Goal: Information Seeking & Learning: Learn about a topic

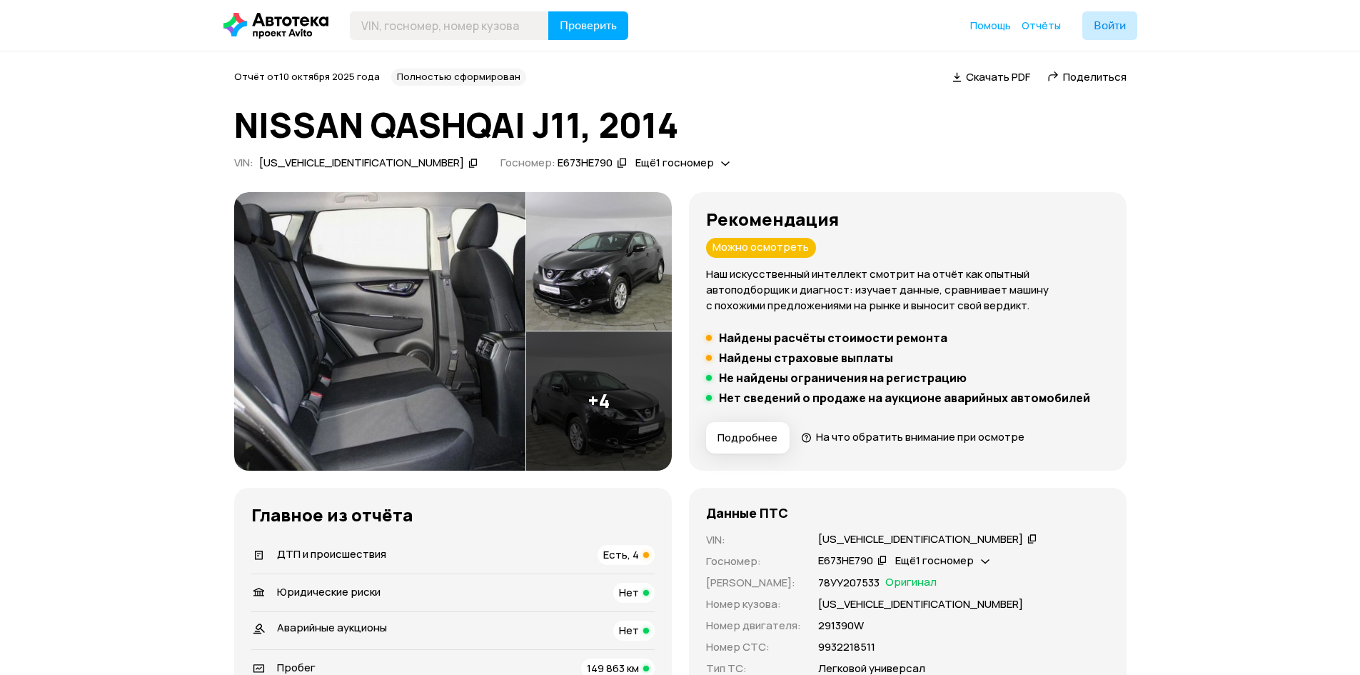
click at [318, 156] on div "[US_VEHICLE_IDENTIFICATION_NUMBER]" at bounding box center [361, 163] width 205 height 15
click at [751, 446] on button "Подробнее" at bounding box center [748, 437] width 84 height 31
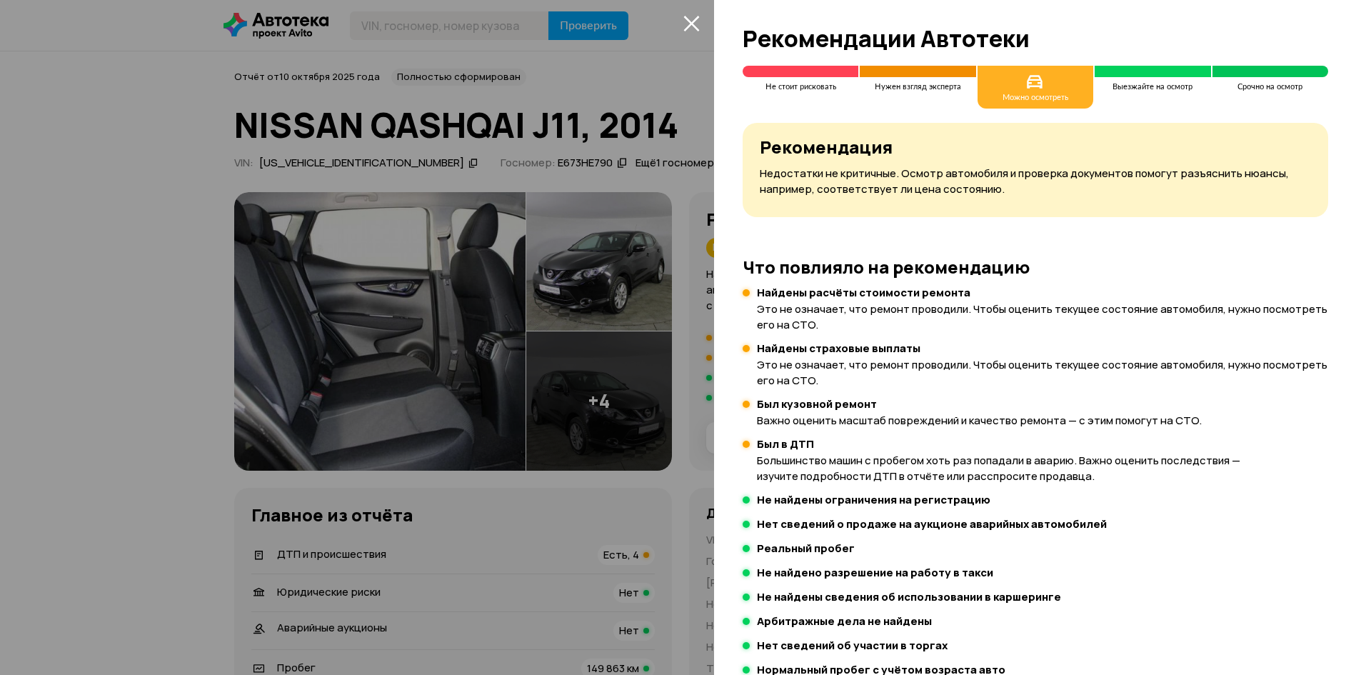
click at [594, 153] on div at bounding box center [685, 337] width 1371 height 675
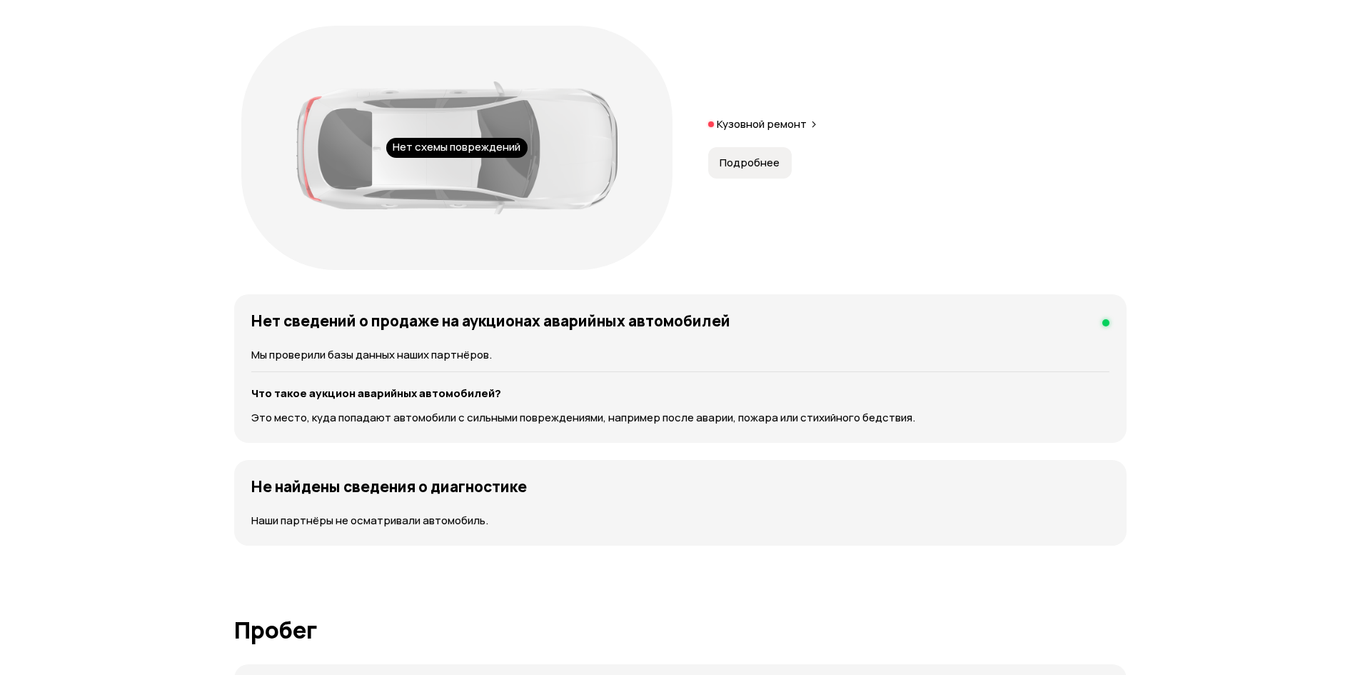
scroll to position [1642, 0]
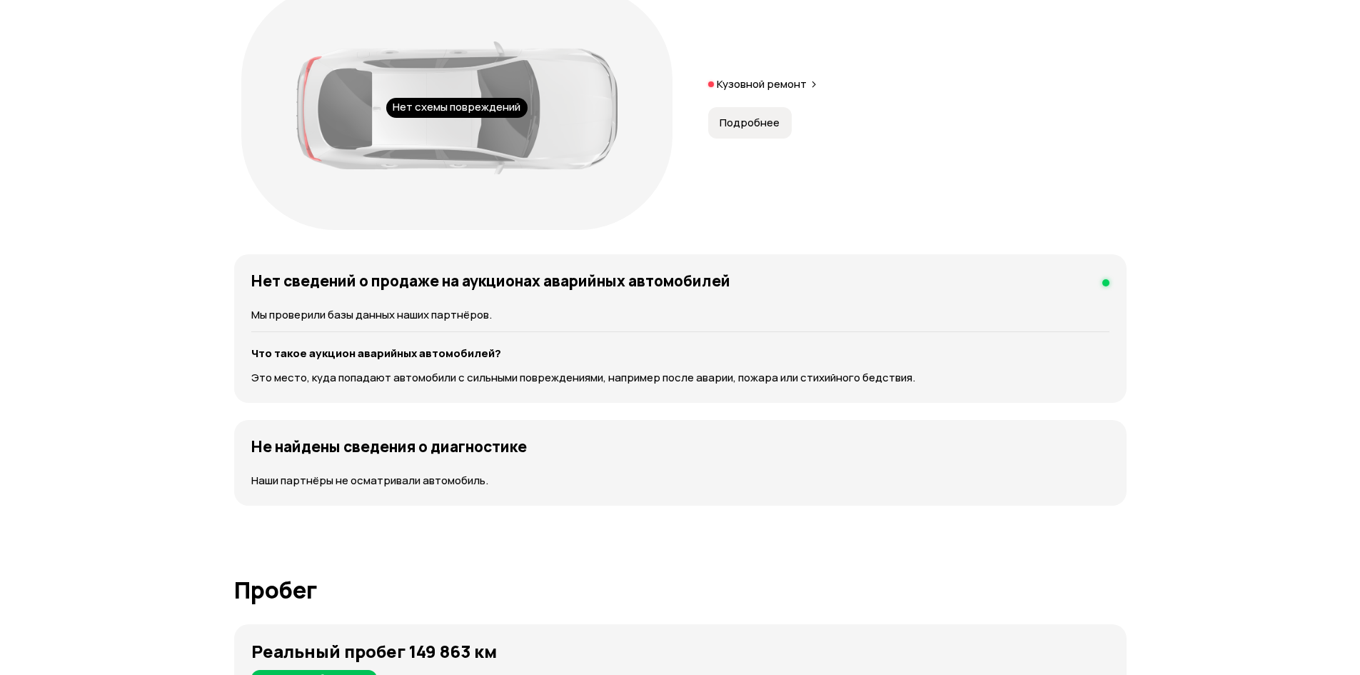
click at [764, 130] on span "Подробнее" at bounding box center [750, 123] width 60 height 14
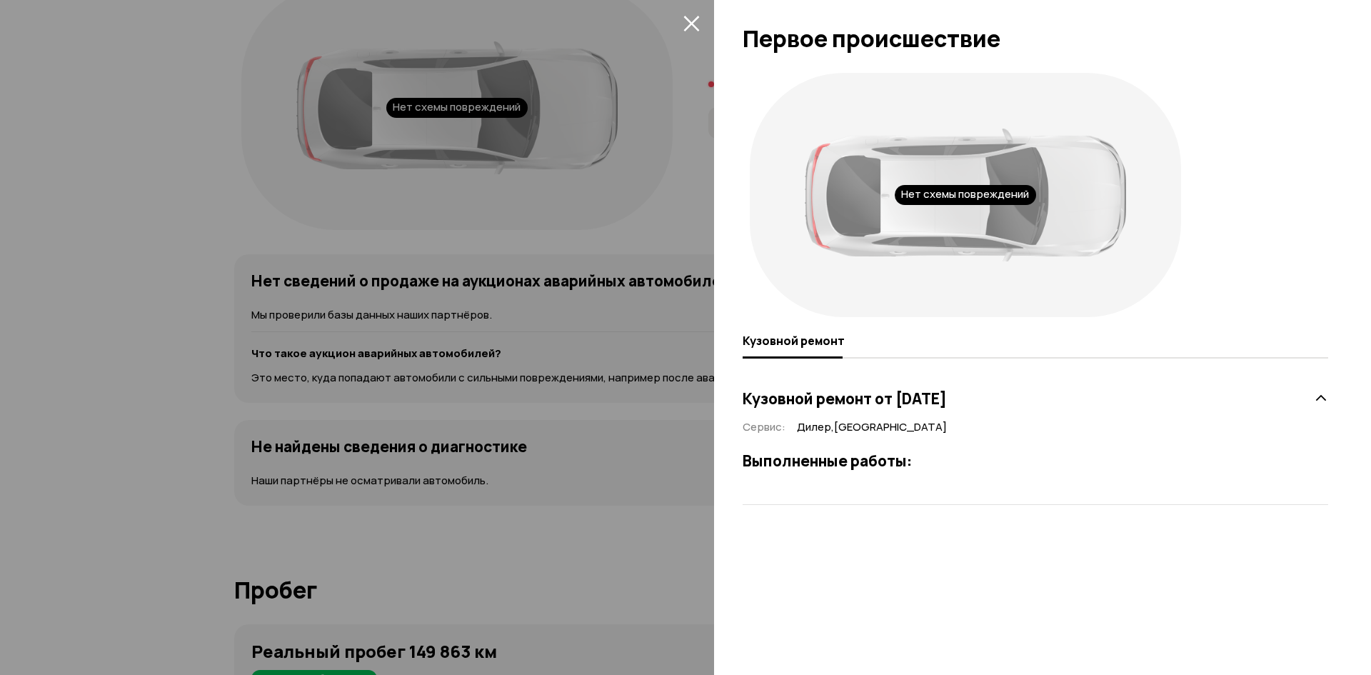
click at [697, 15] on icon "закрыть" at bounding box center [691, 23] width 16 height 16
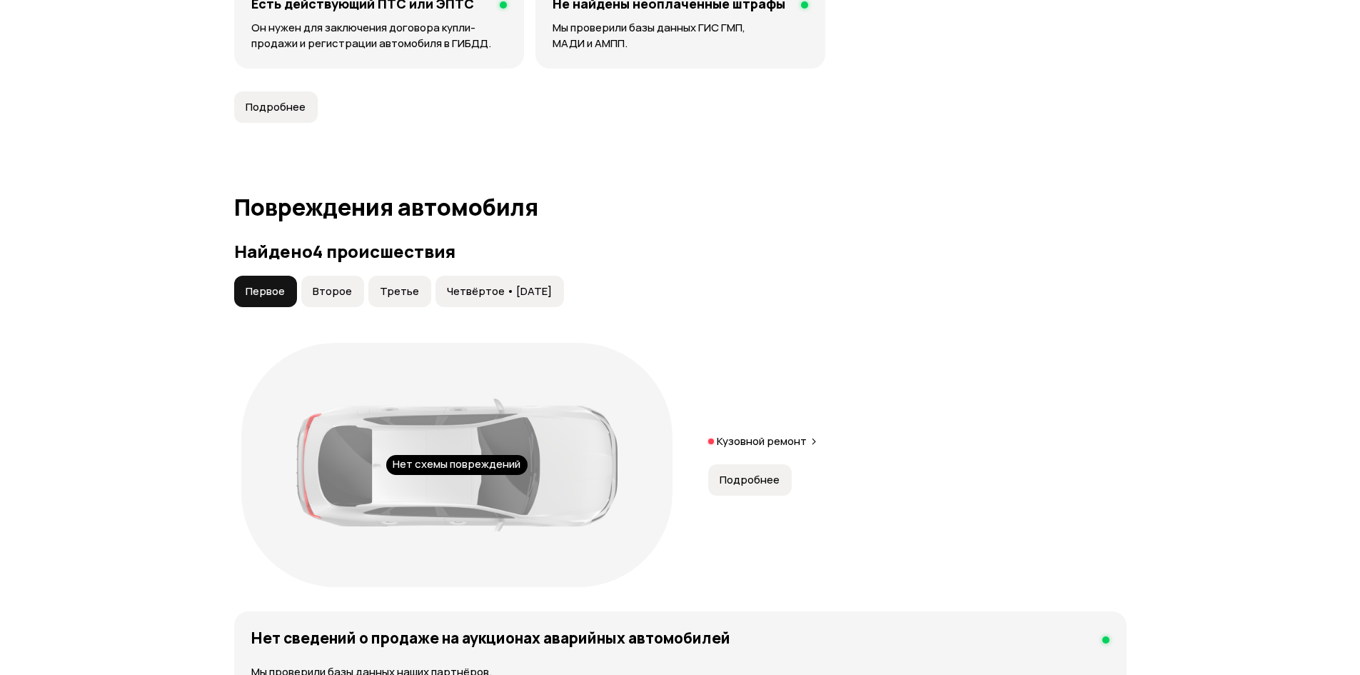
scroll to position [1213, 0]
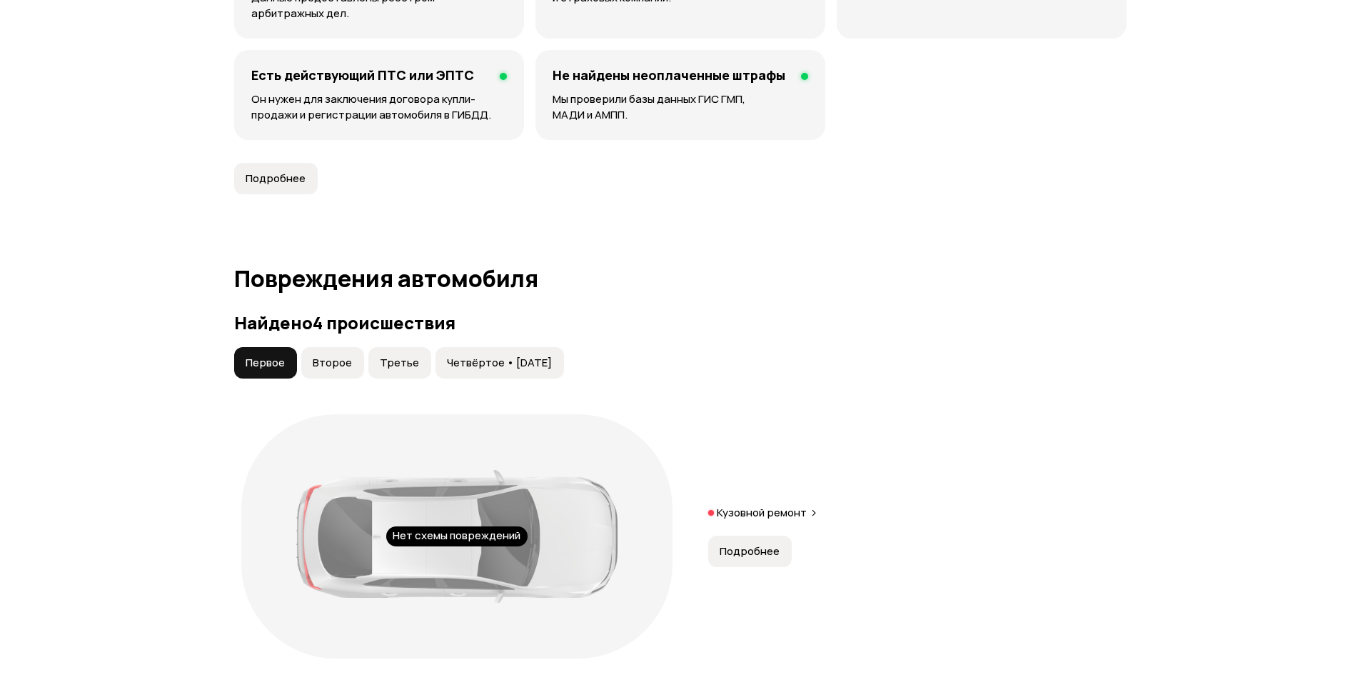
click at [332, 362] on span "Второе" at bounding box center [332, 362] width 39 height 14
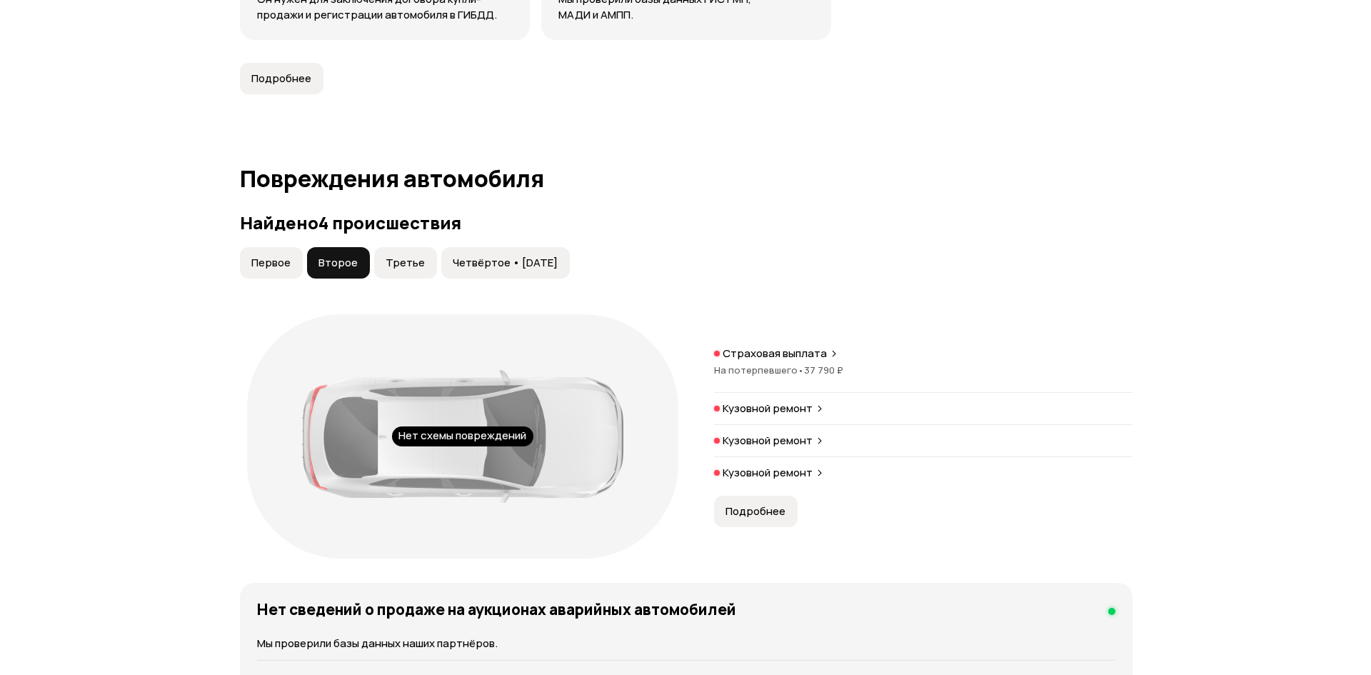
scroll to position [1499, 0]
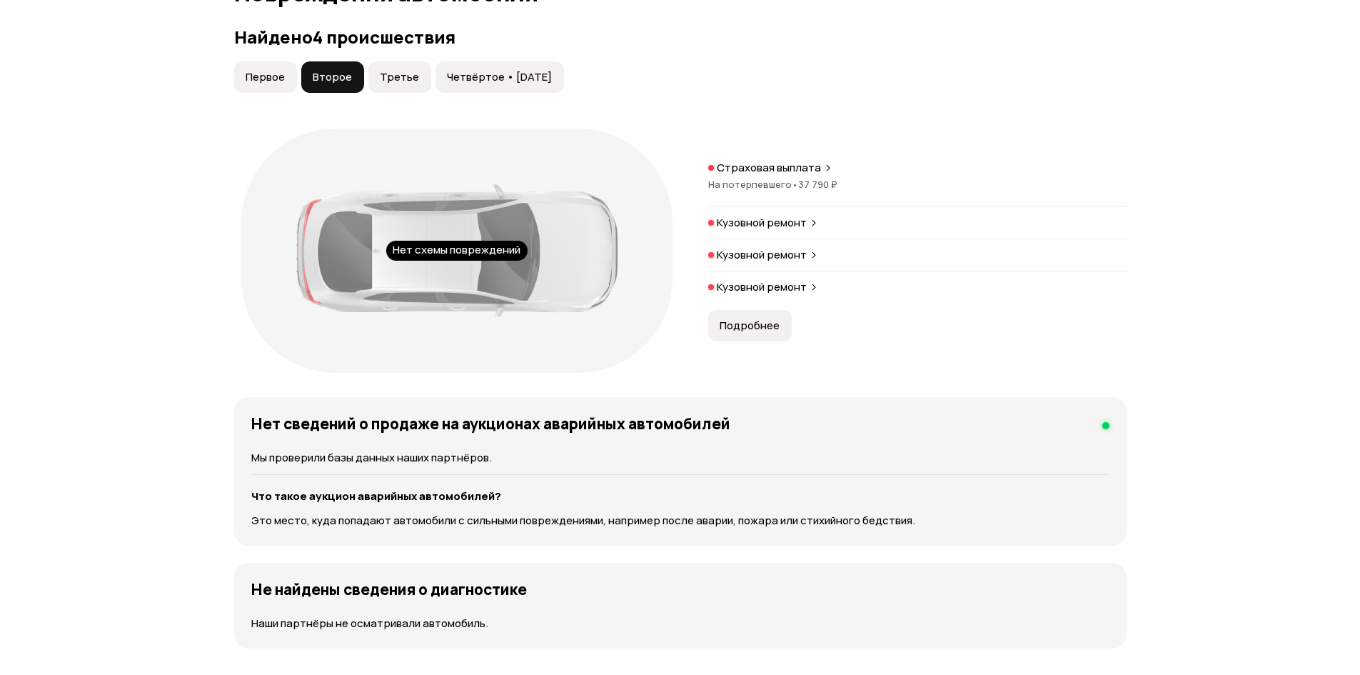
click at [805, 216] on p "Кузовной ремонт" at bounding box center [762, 223] width 90 height 14
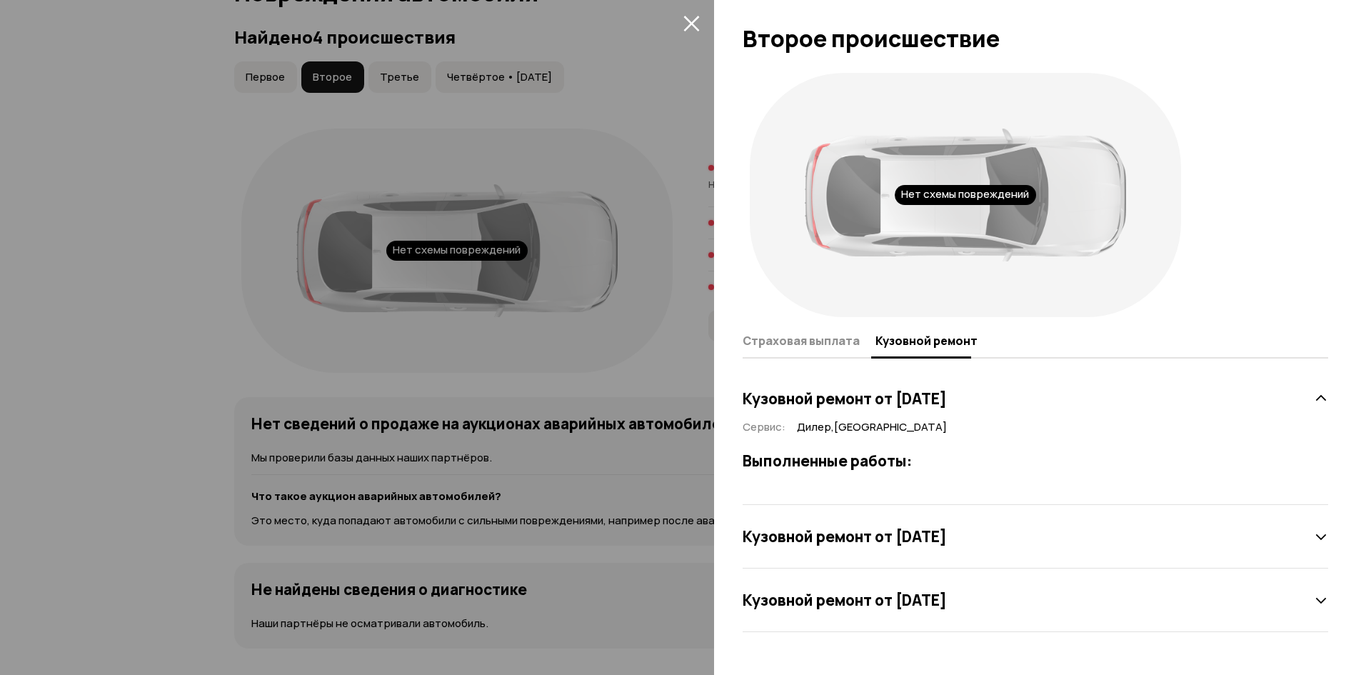
click at [1317, 534] on icon at bounding box center [1320, 537] width 14 height 14
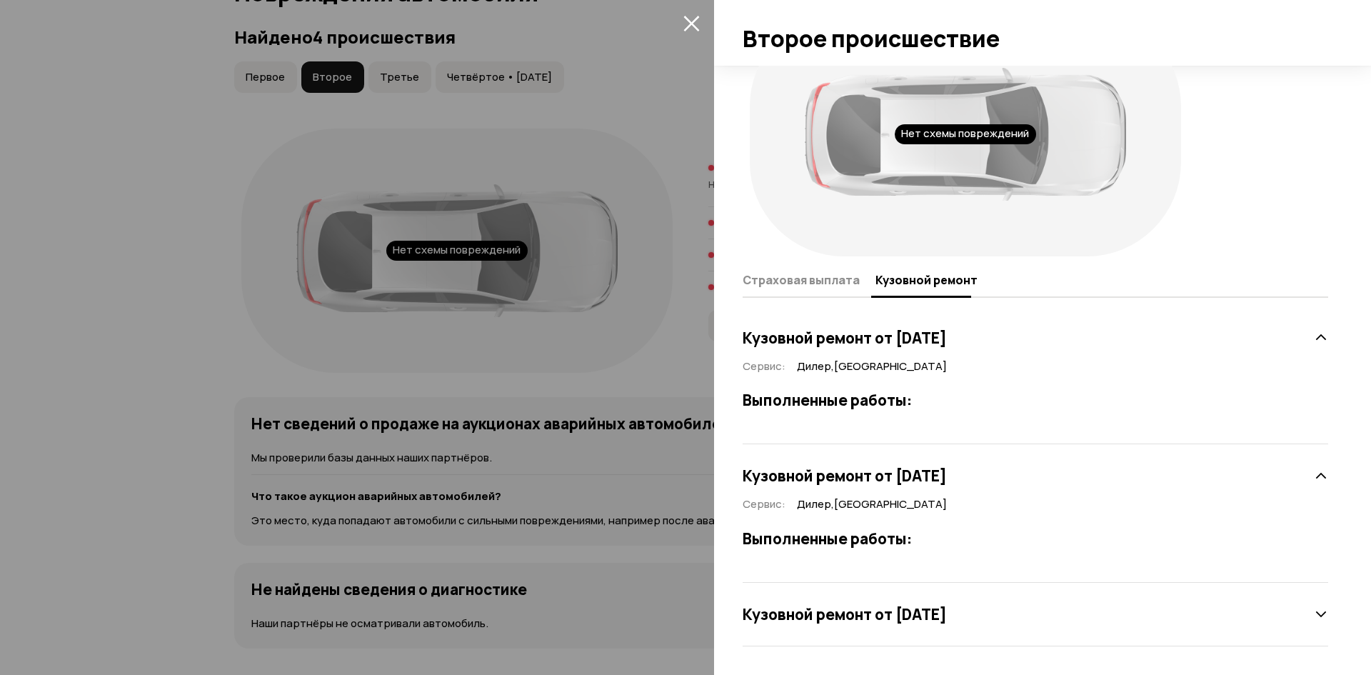
click at [1313, 473] on icon at bounding box center [1320, 476] width 14 height 14
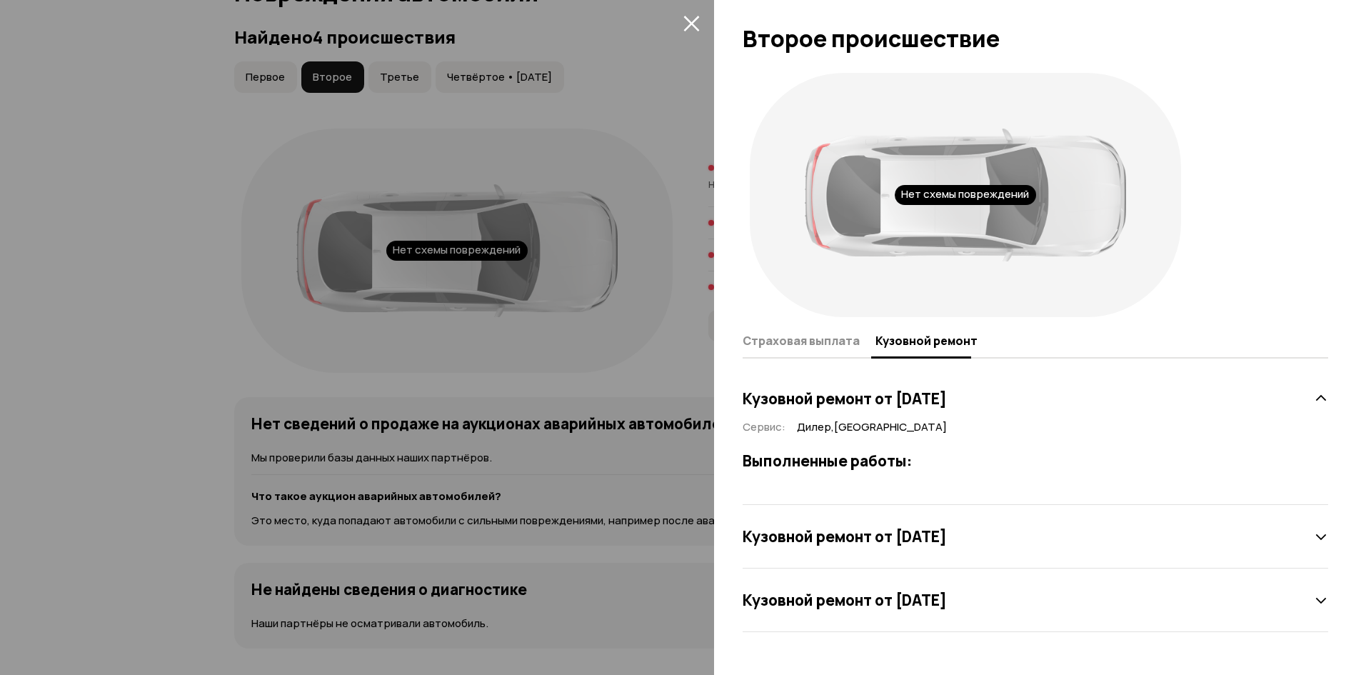
click at [1321, 600] on icon at bounding box center [1320, 600] width 14 height 14
click at [688, 25] on icon "закрыть" at bounding box center [691, 24] width 16 height 16
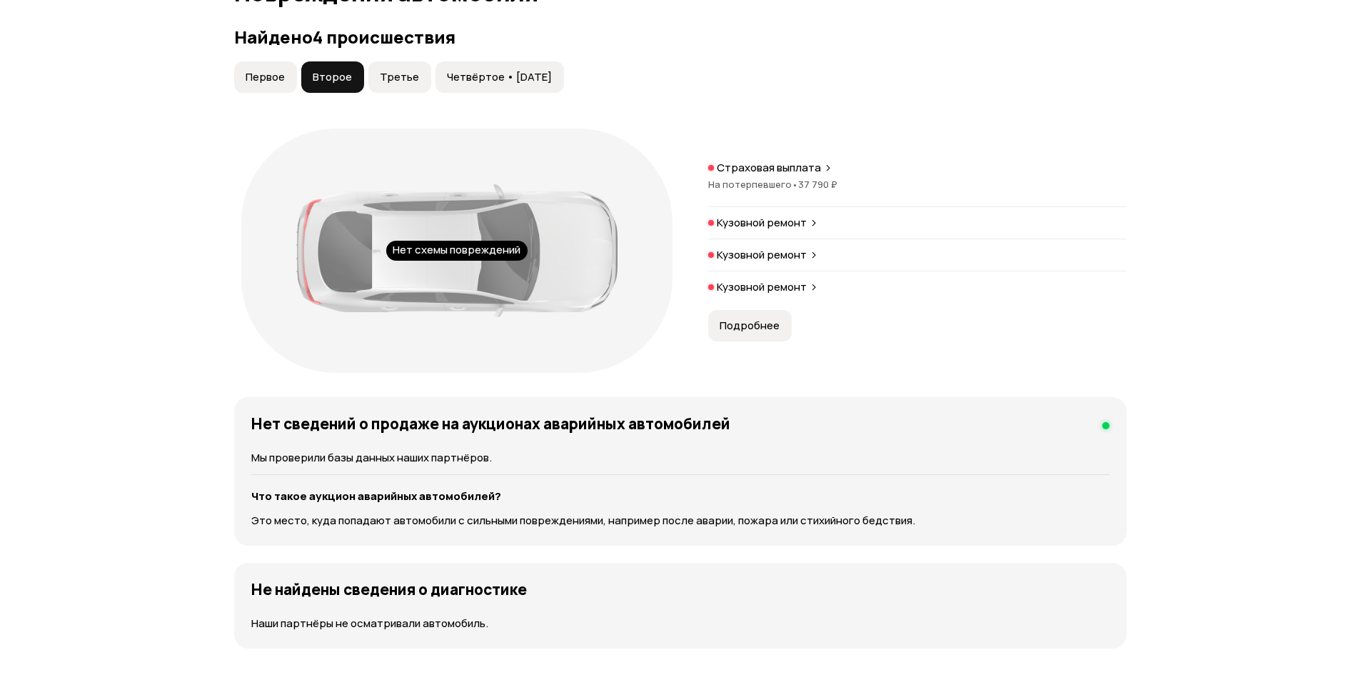
click at [766, 291] on p "Кузовной ремонт" at bounding box center [762, 287] width 90 height 14
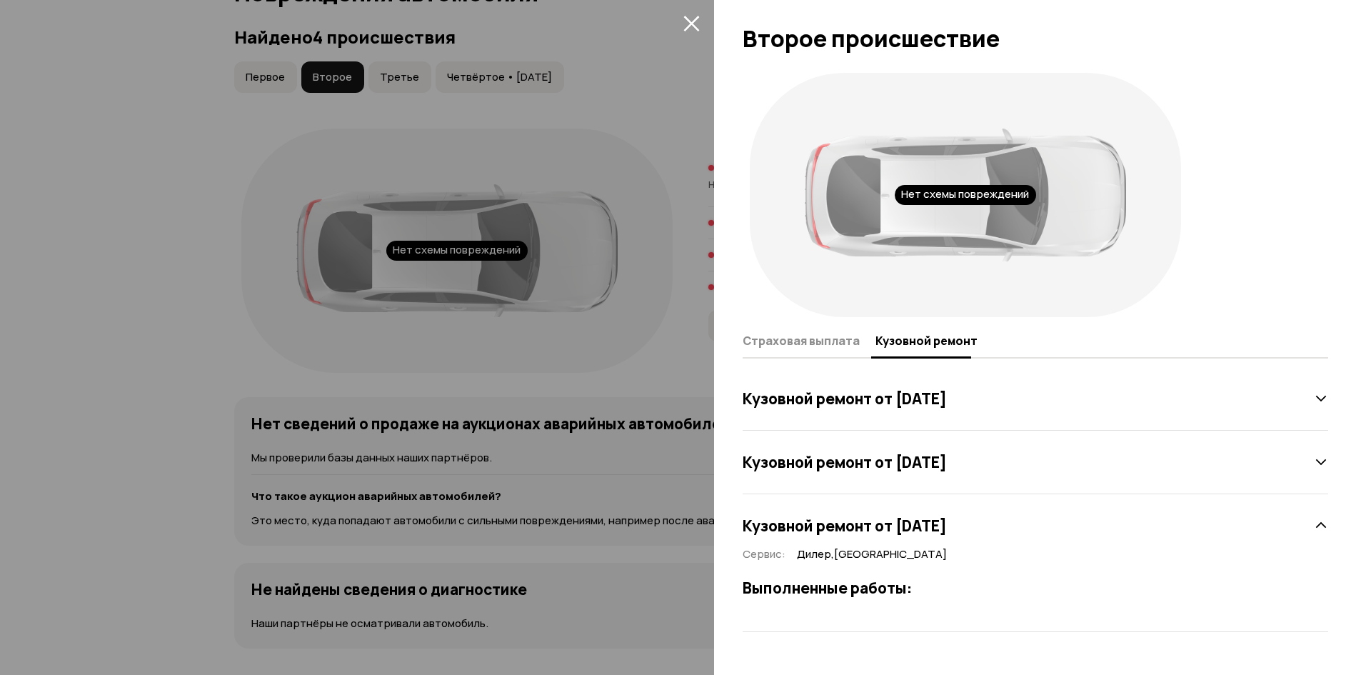
click at [1311, 526] on div "Кузовной ремонт от [DATE]" at bounding box center [1034, 525] width 585 height 29
click at [1322, 464] on icon at bounding box center [1320, 462] width 14 height 14
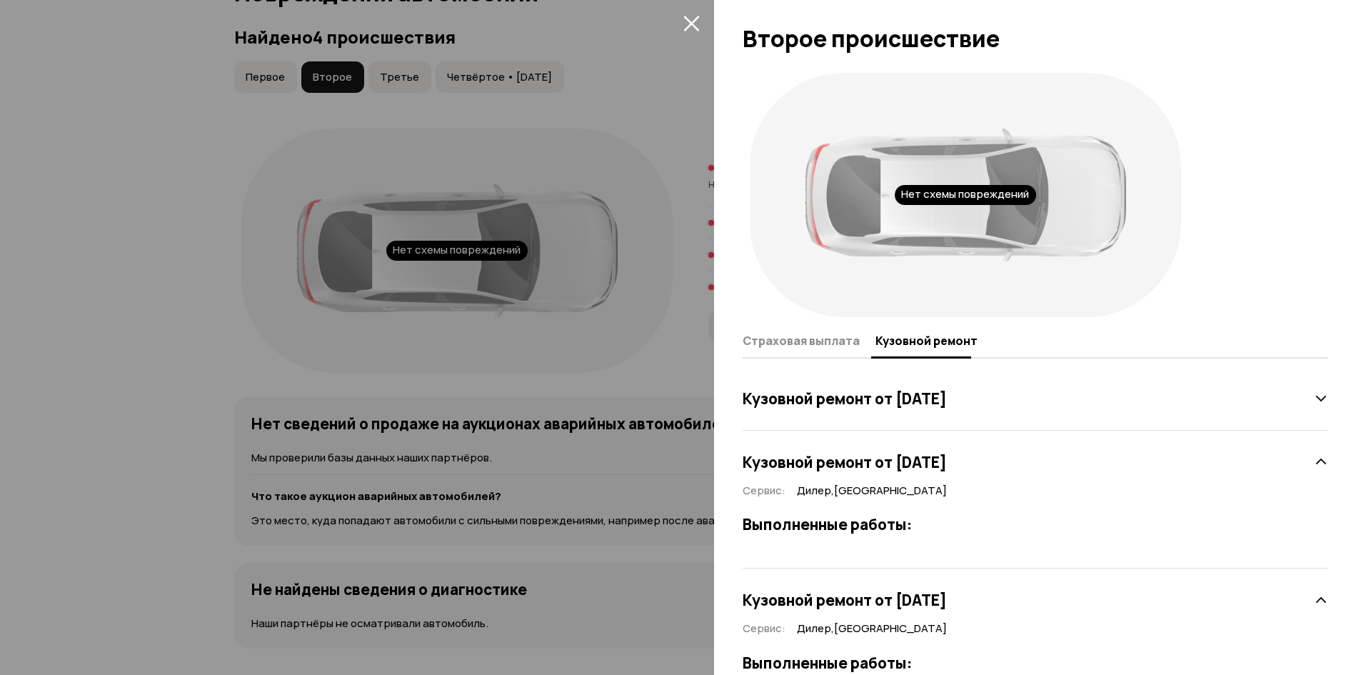
click at [1315, 402] on icon at bounding box center [1320, 398] width 14 height 14
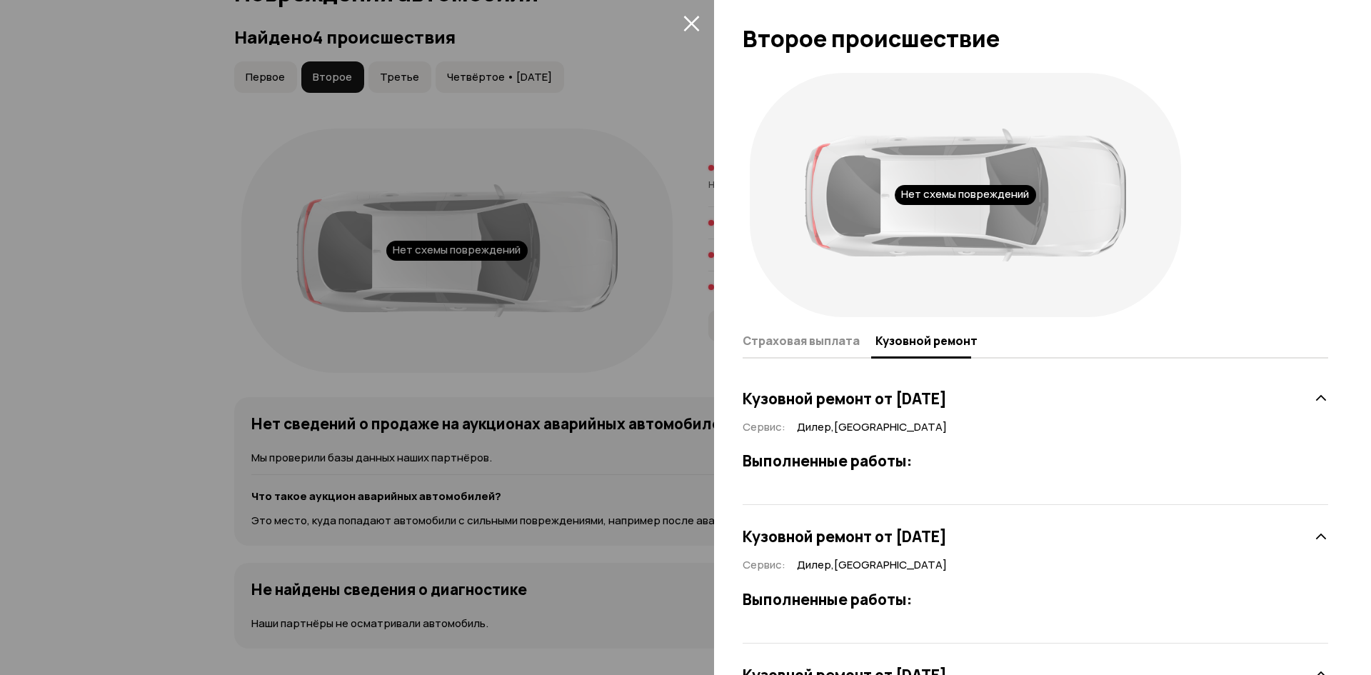
click at [697, 24] on icon "закрыть" at bounding box center [691, 23] width 16 height 16
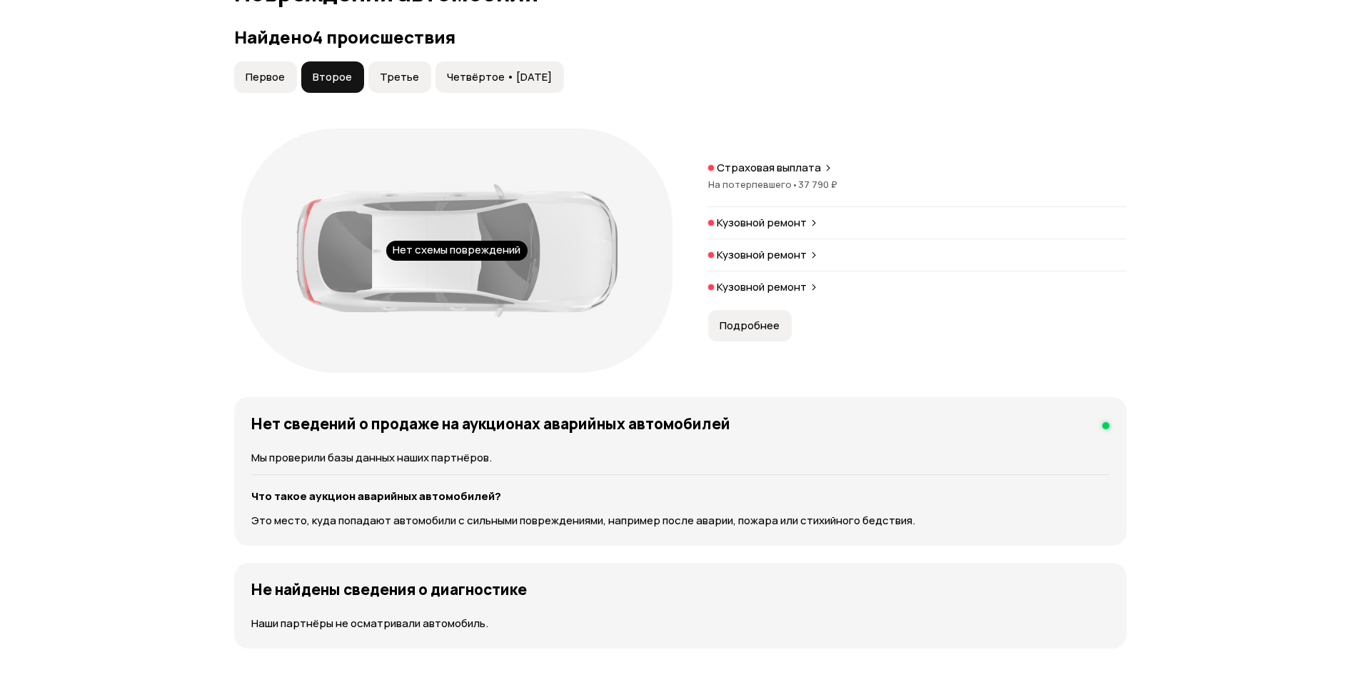
click at [750, 325] on span "Подробнее" at bounding box center [750, 325] width 60 height 14
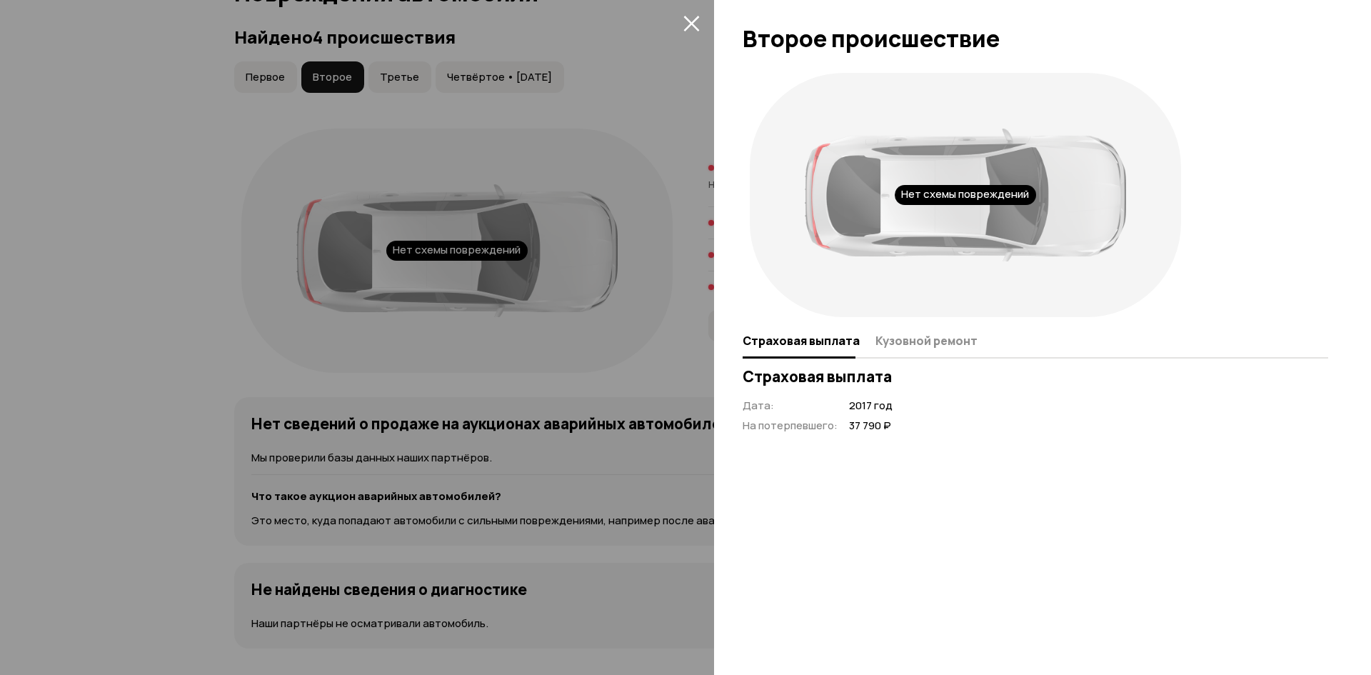
click at [695, 21] on icon "закрыть" at bounding box center [691, 23] width 16 height 16
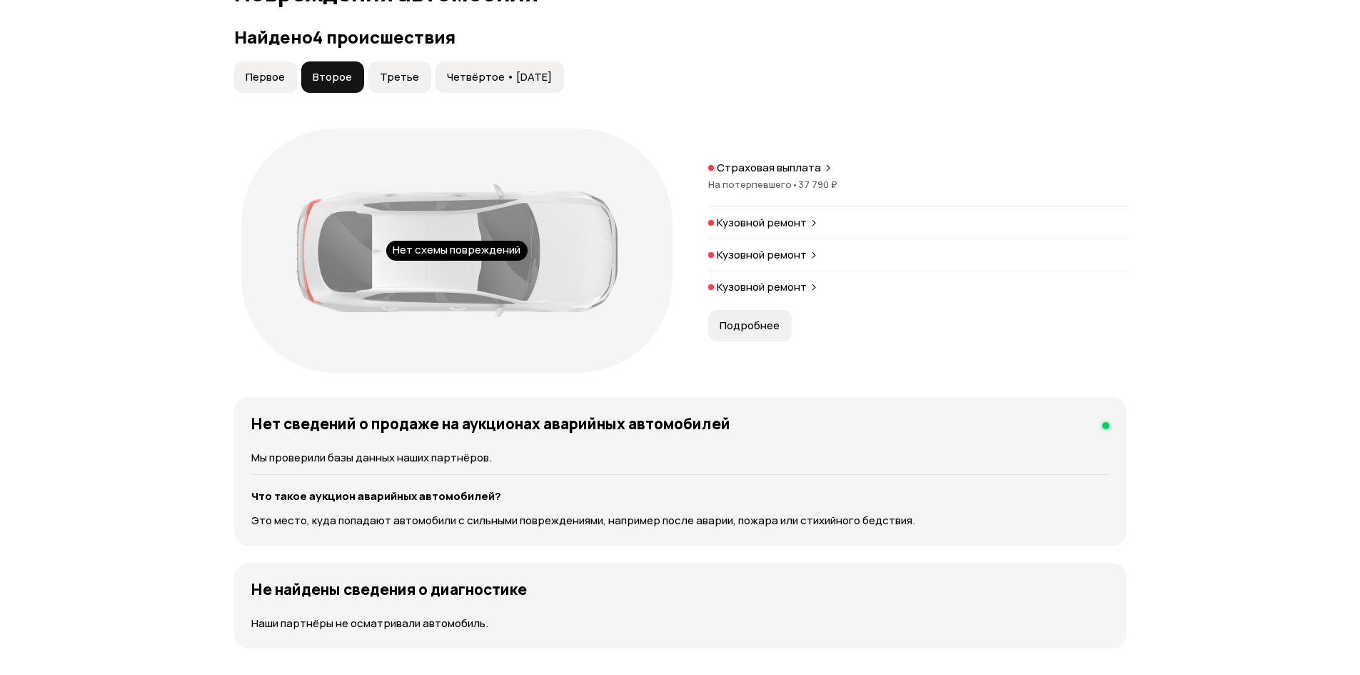
click at [404, 84] on span "Третье" at bounding box center [399, 77] width 39 height 14
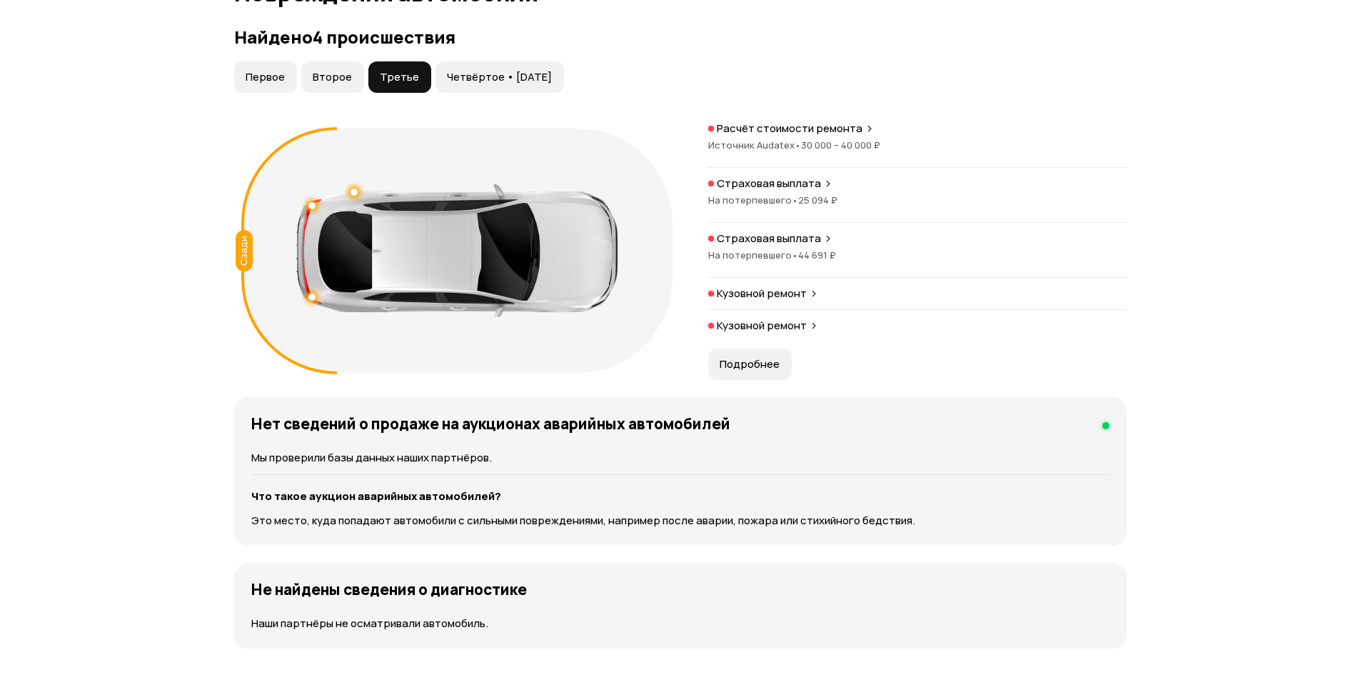
click at [818, 231] on div "Расчёт стоимости ремонта Источник Audatex • 30 000 – 40 000 ₽ Страховая выплата…" at bounding box center [917, 231] width 418 height 220
click at [824, 235] on icon at bounding box center [828, 238] width 9 height 11
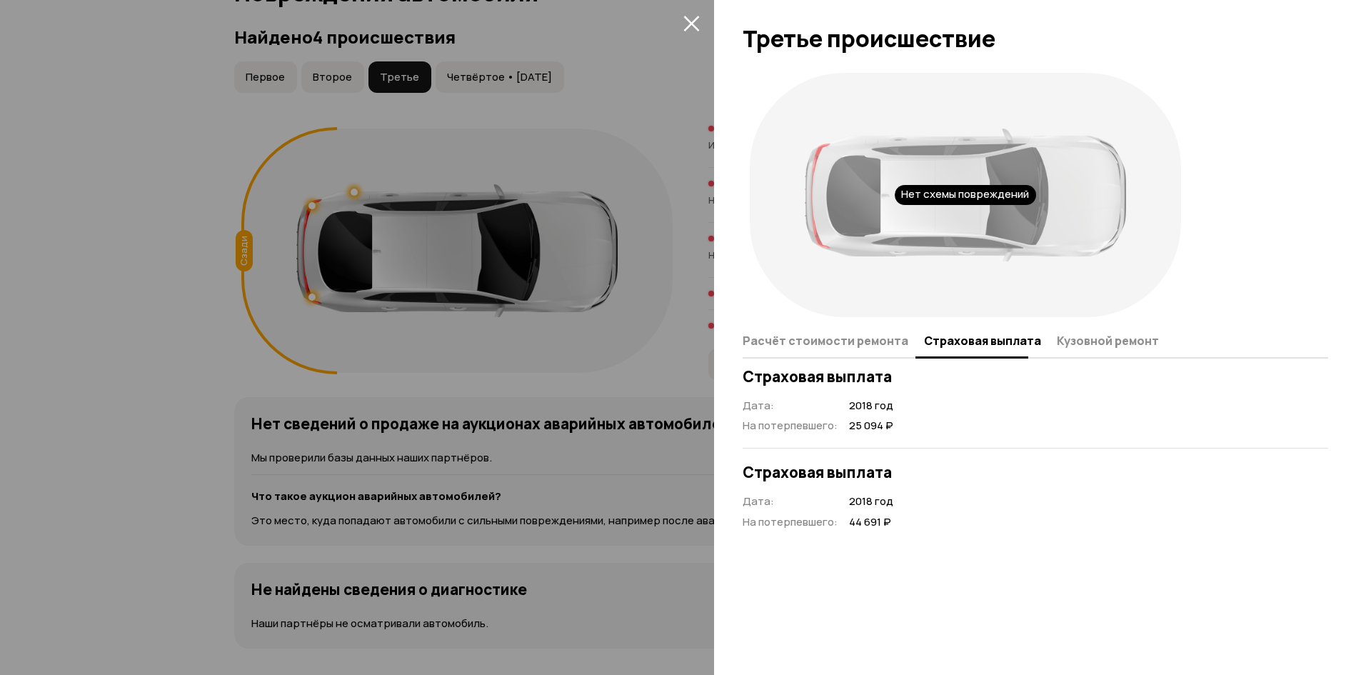
click at [685, 16] on icon "закрыть" at bounding box center [691, 24] width 16 height 16
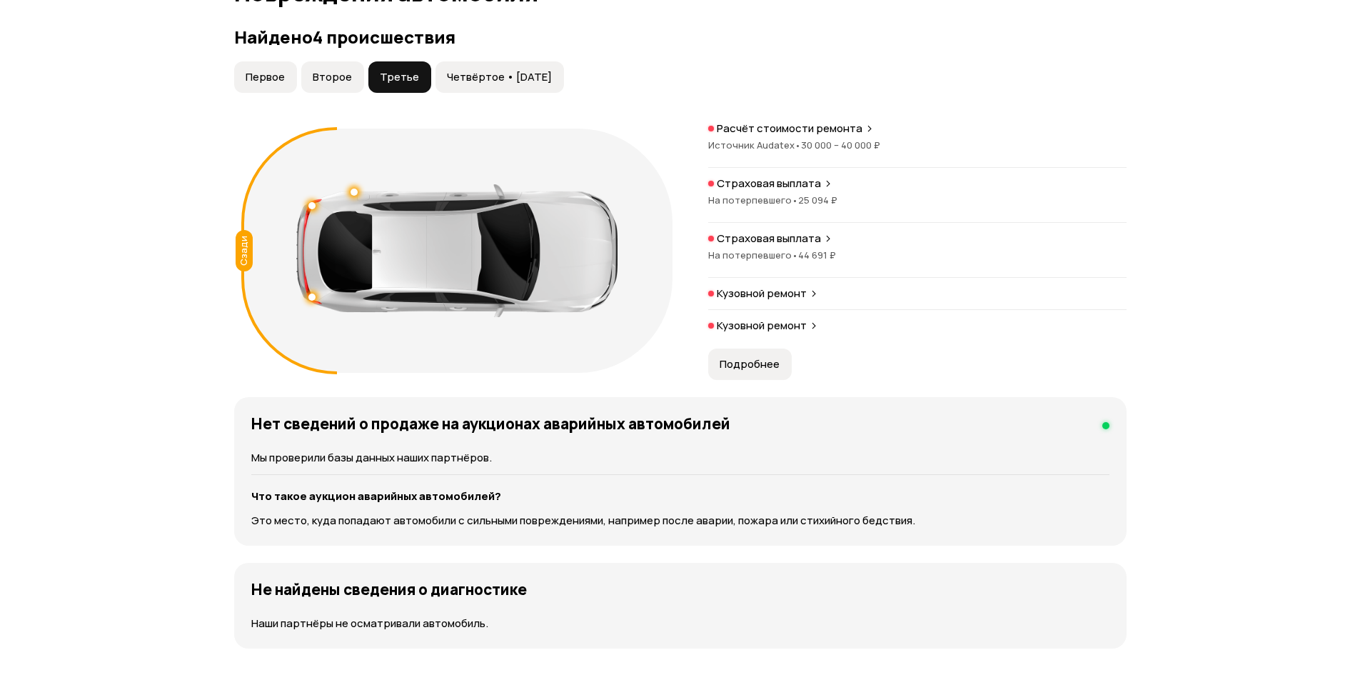
click at [774, 296] on p "Кузовной ремонт" at bounding box center [762, 293] width 90 height 14
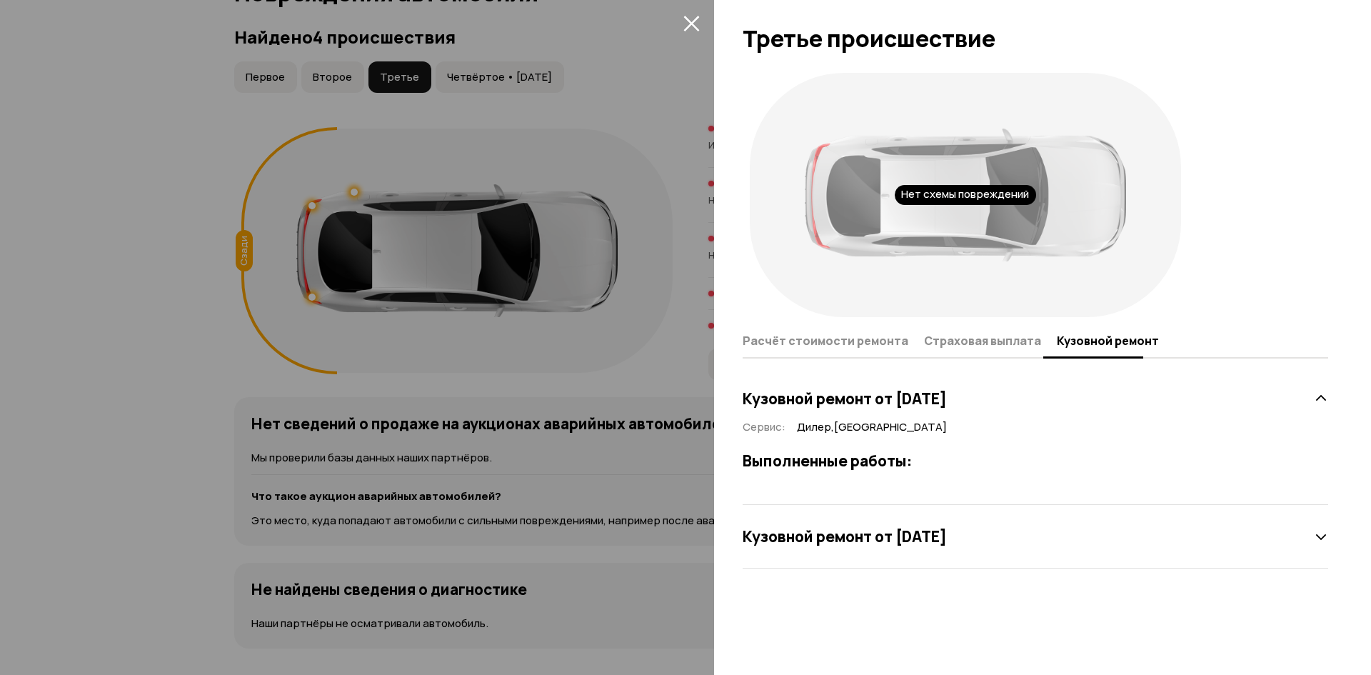
click at [774, 296] on div "Нет схемы повреждений" at bounding box center [964, 195] width 431 height 244
click at [687, 26] on icon "закрыть" at bounding box center [691, 23] width 16 height 16
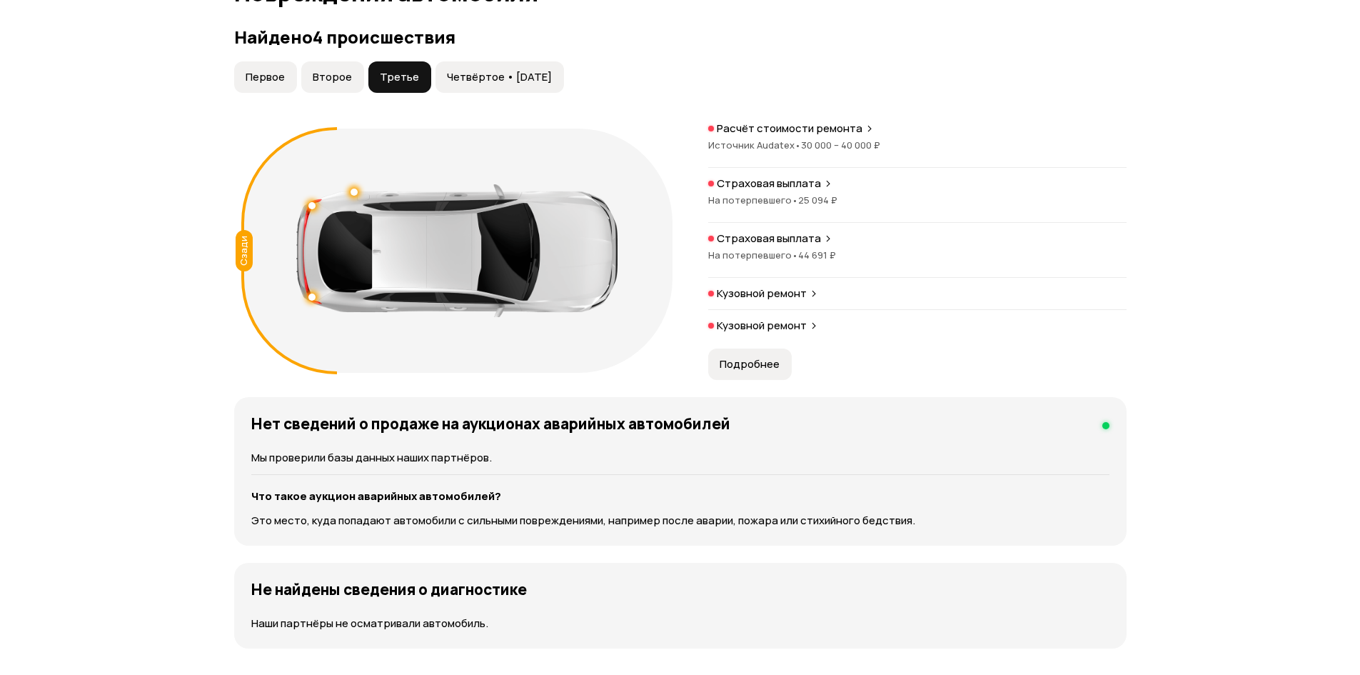
click at [514, 72] on span "Четвёртое • [DATE]" at bounding box center [499, 77] width 105 height 14
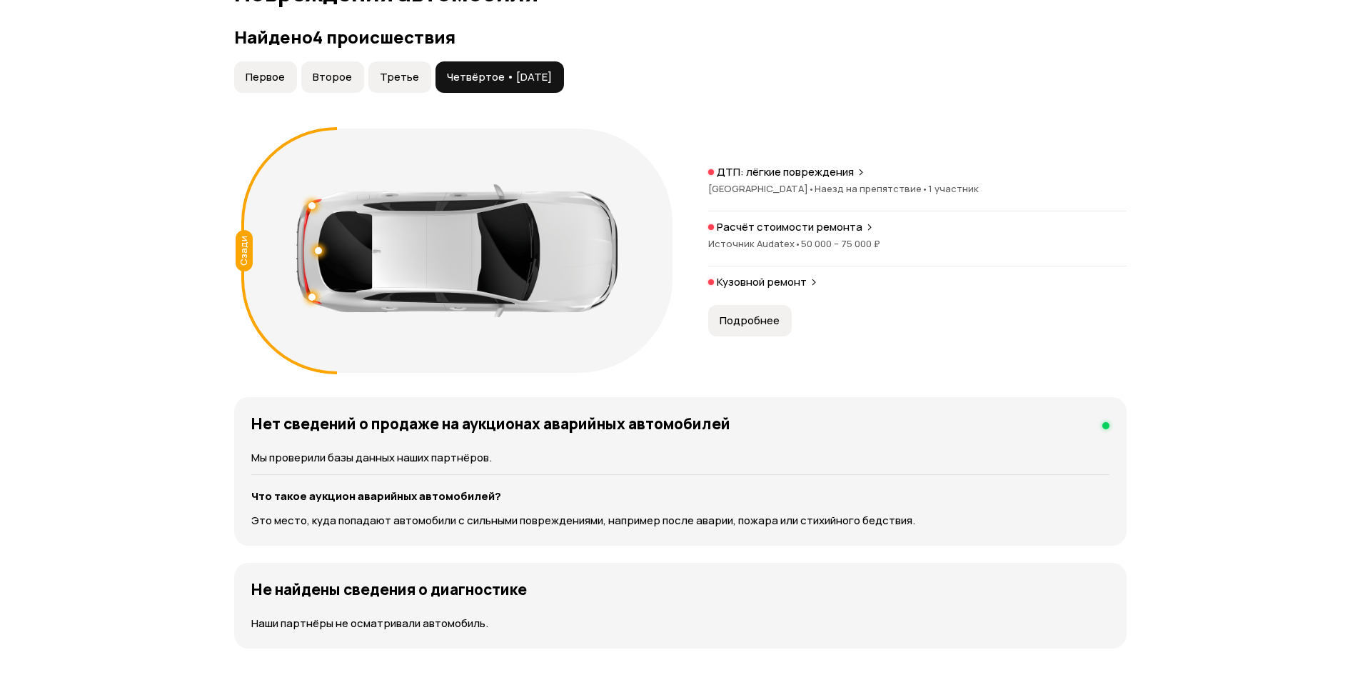
click at [759, 311] on button "Подробнее" at bounding box center [750, 320] width 84 height 31
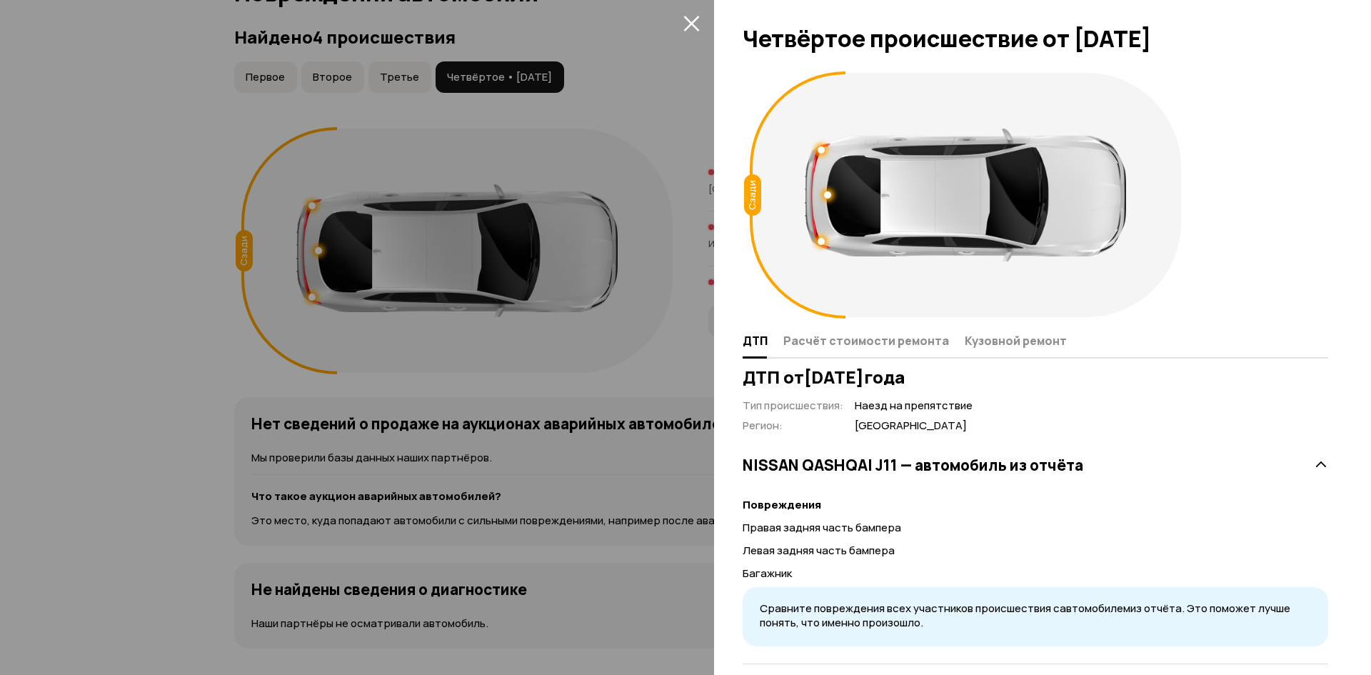
click at [679, 256] on div at bounding box center [685, 337] width 1371 height 675
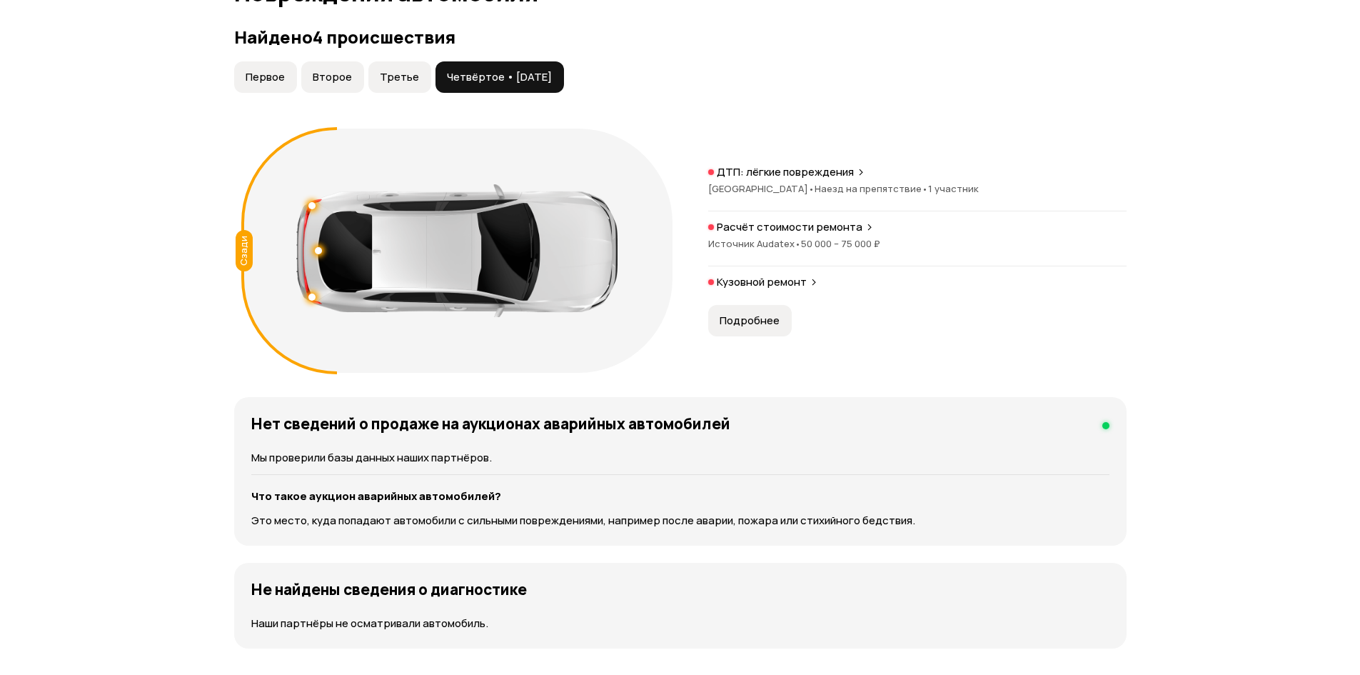
click at [794, 229] on p "Расчёт стоимости ремонта" at bounding box center [790, 227] width 146 height 14
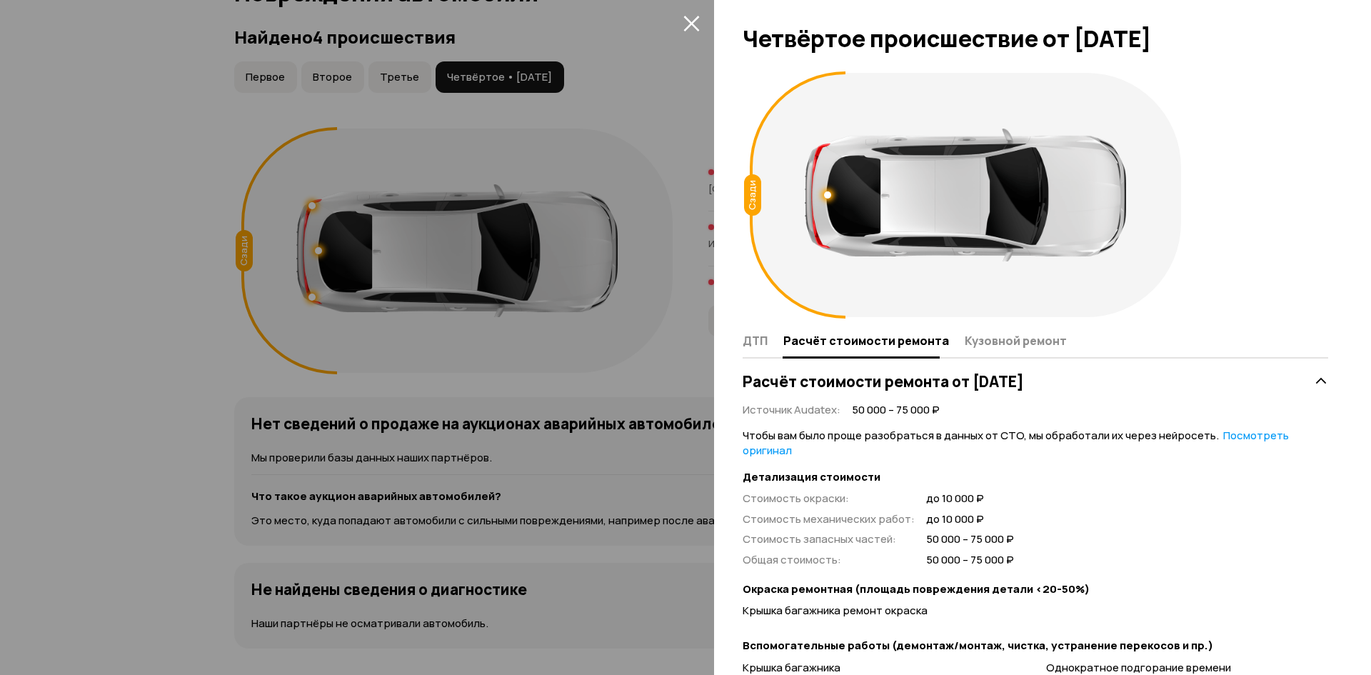
click at [697, 22] on icon "закрыть" at bounding box center [691, 23] width 16 height 16
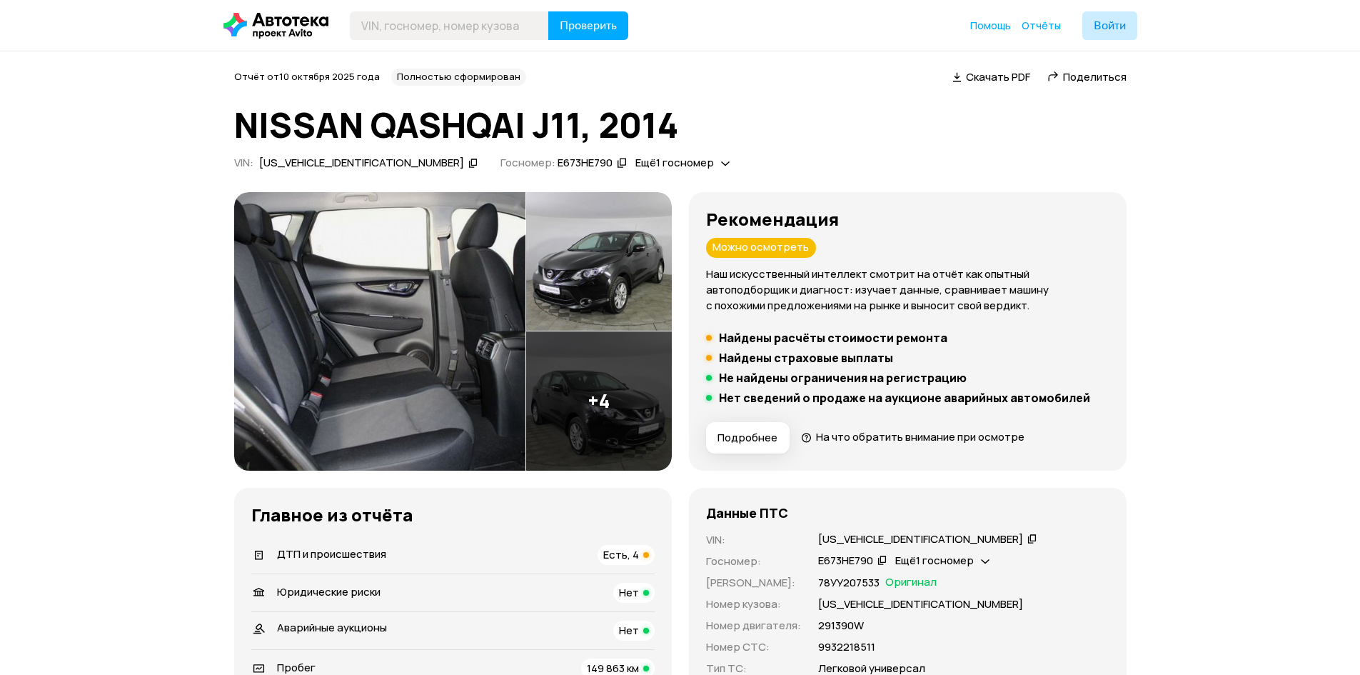
click at [599, 375] on img at bounding box center [599, 400] width 146 height 139
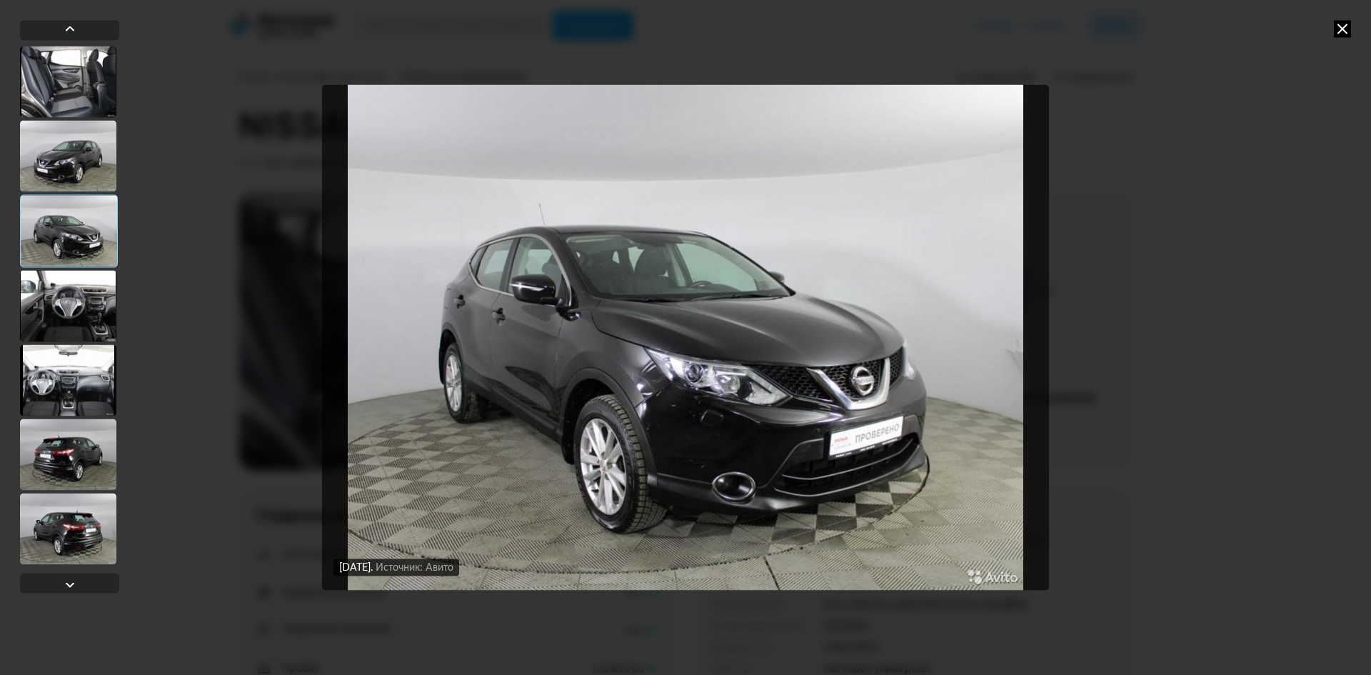
click at [87, 367] on div at bounding box center [68, 379] width 96 height 71
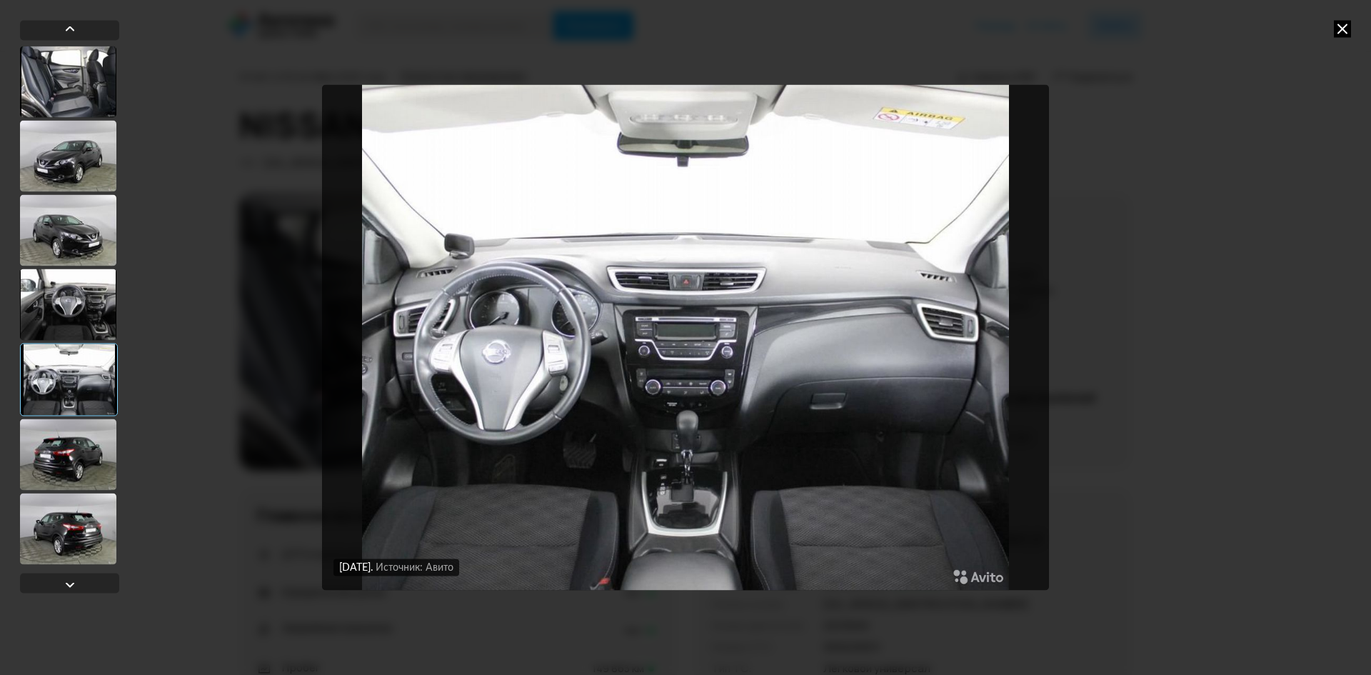
click at [66, 444] on div at bounding box center [68, 453] width 96 height 71
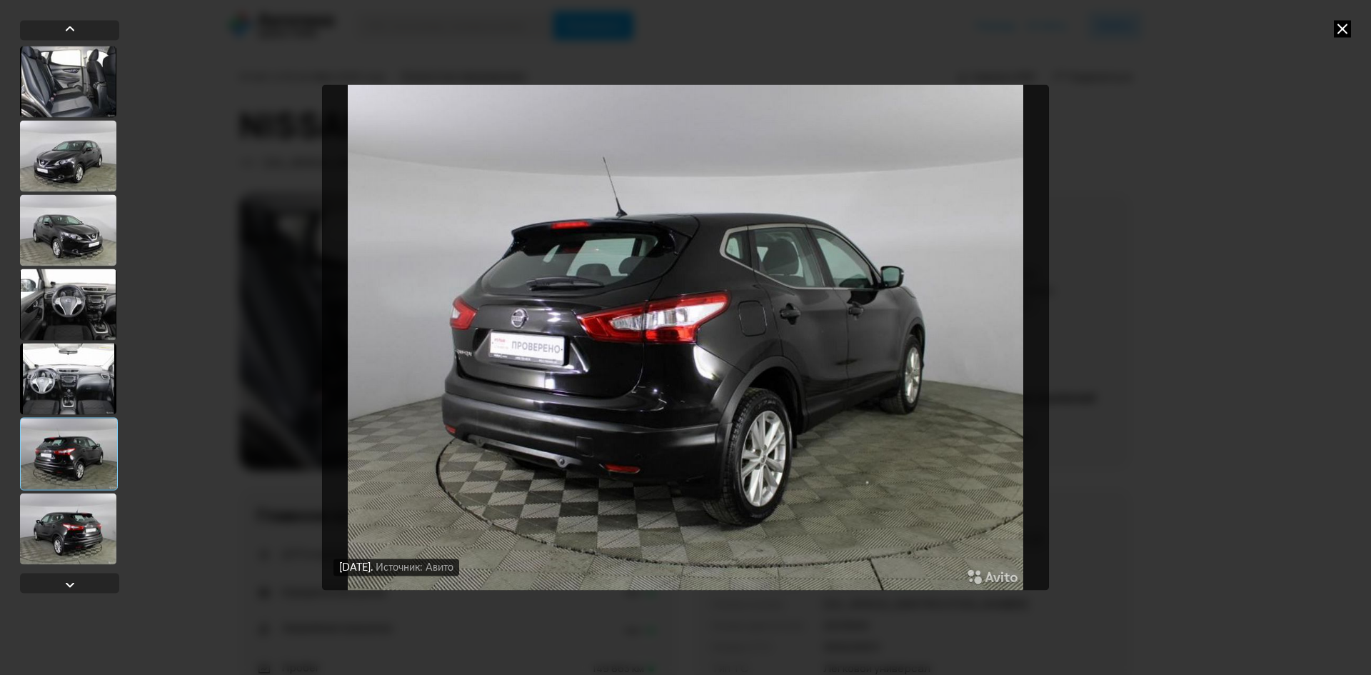
click at [79, 520] on div at bounding box center [68, 528] width 96 height 71
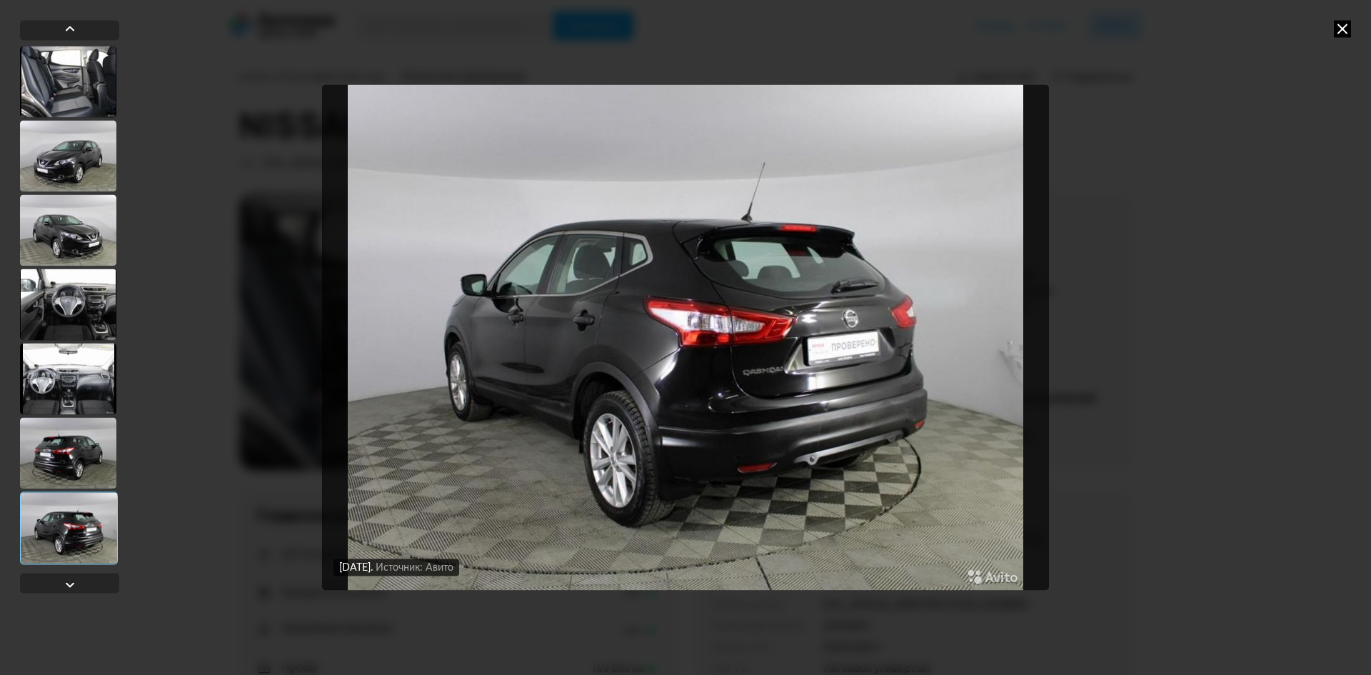
click at [81, 151] on div at bounding box center [68, 155] width 96 height 71
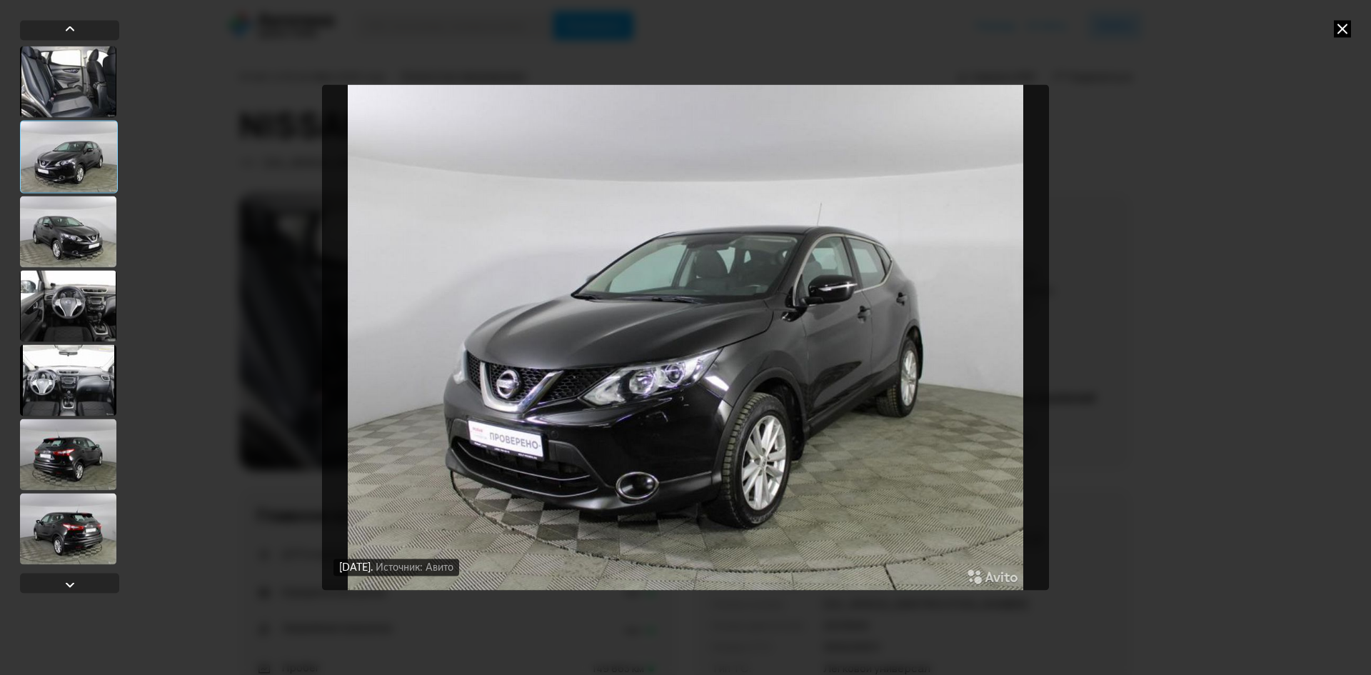
click at [82, 95] on div at bounding box center [68, 81] width 96 height 71
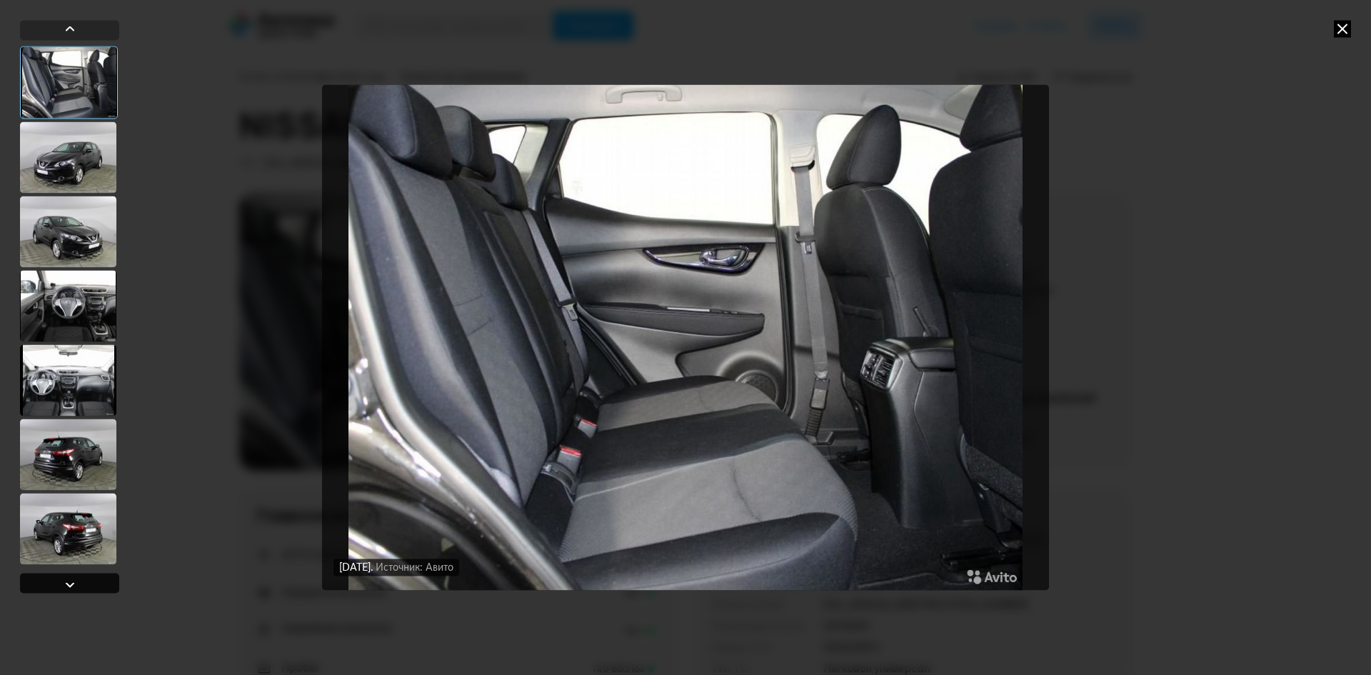
click at [70, 590] on div at bounding box center [69, 583] width 17 height 17
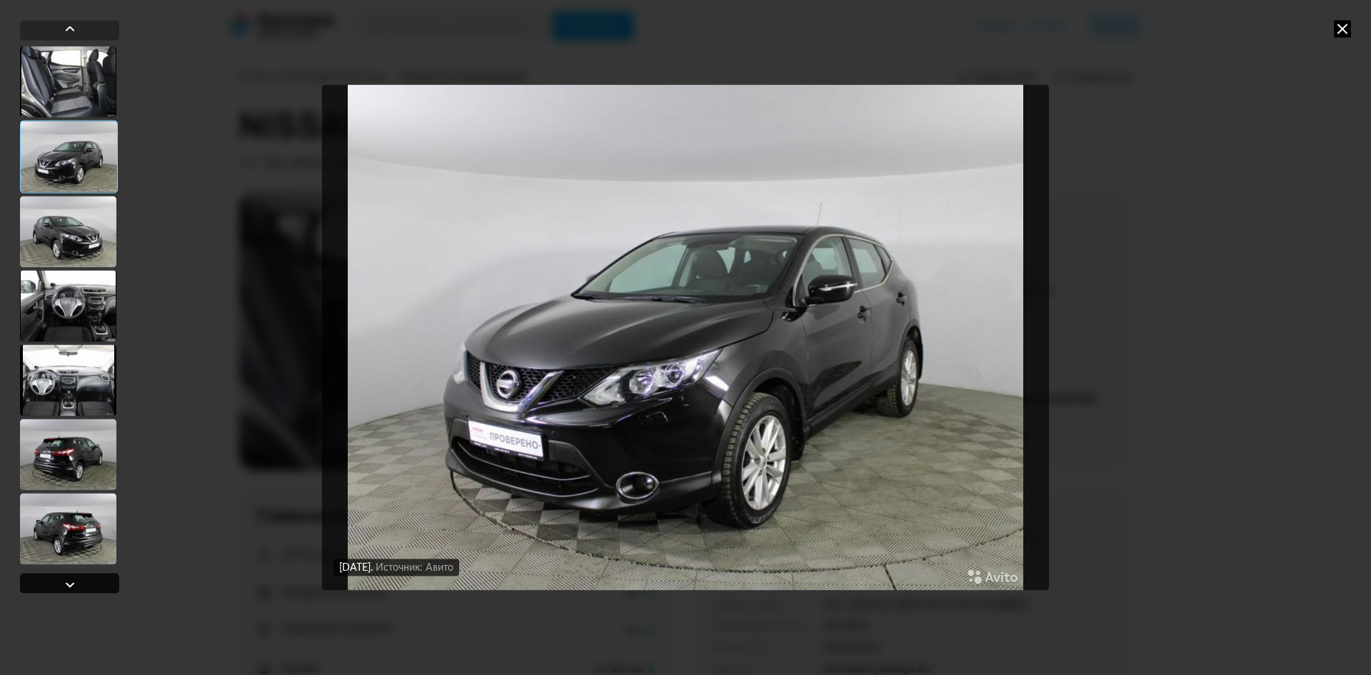
click at [70, 590] on div at bounding box center [69, 583] width 17 height 17
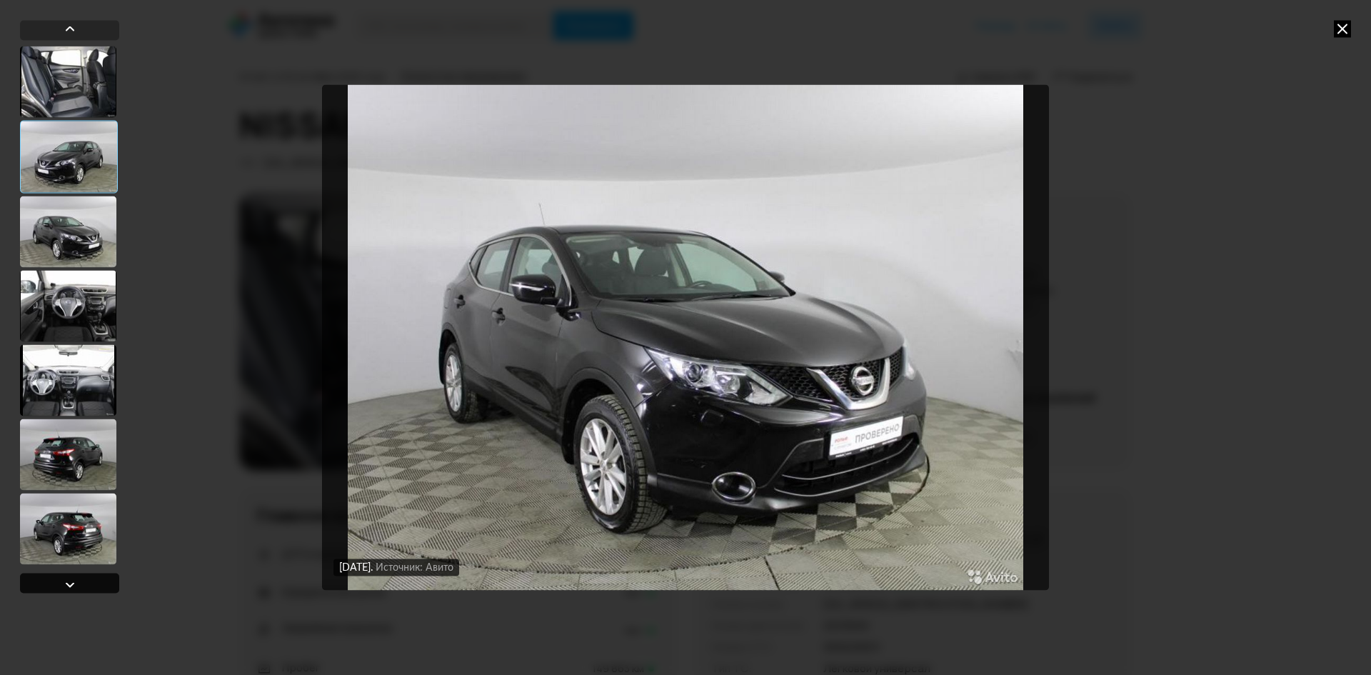
click at [70, 590] on div at bounding box center [69, 583] width 17 height 17
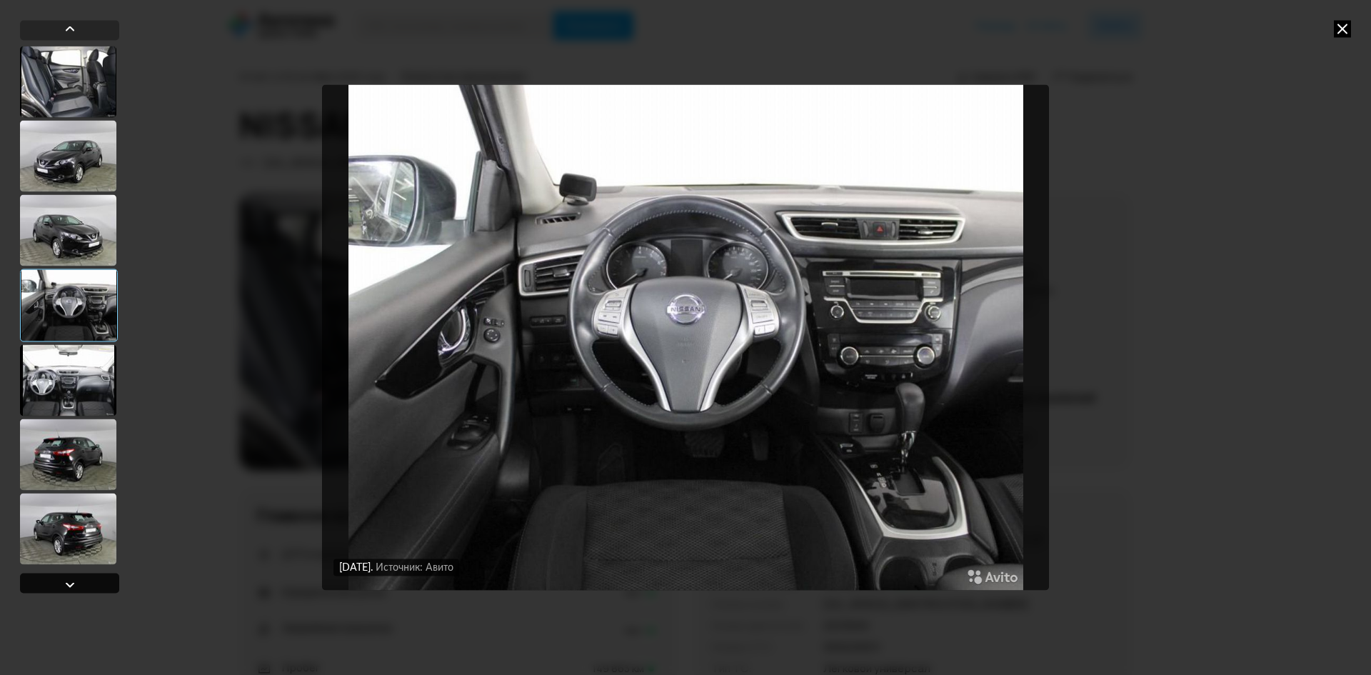
click at [70, 590] on div at bounding box center [69, 583] width 17 height 17
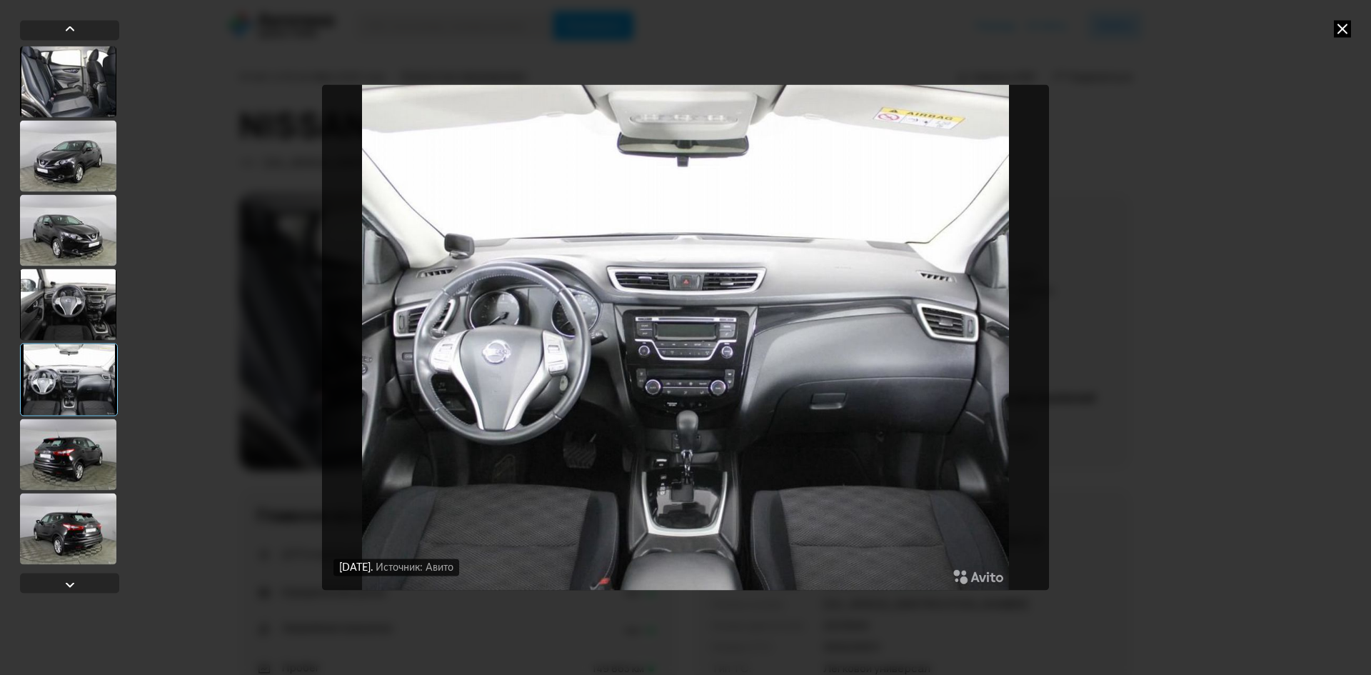
click at [71, 397] on div at bounding box center [69, 379] width 98 height 73
click at [70, 302] on div at bounding box center [68, 303] width 96 height 71
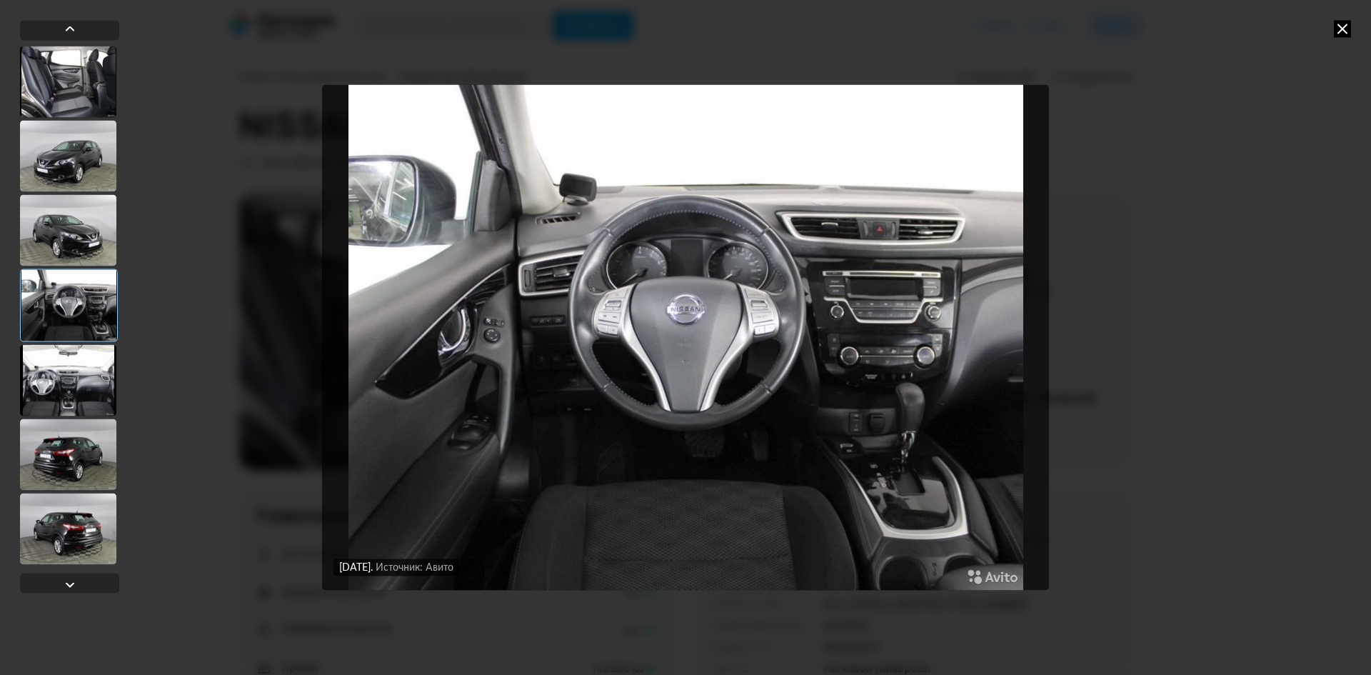
click at [77, 251] on div at bounding box center [68, 229] width 96 height 71
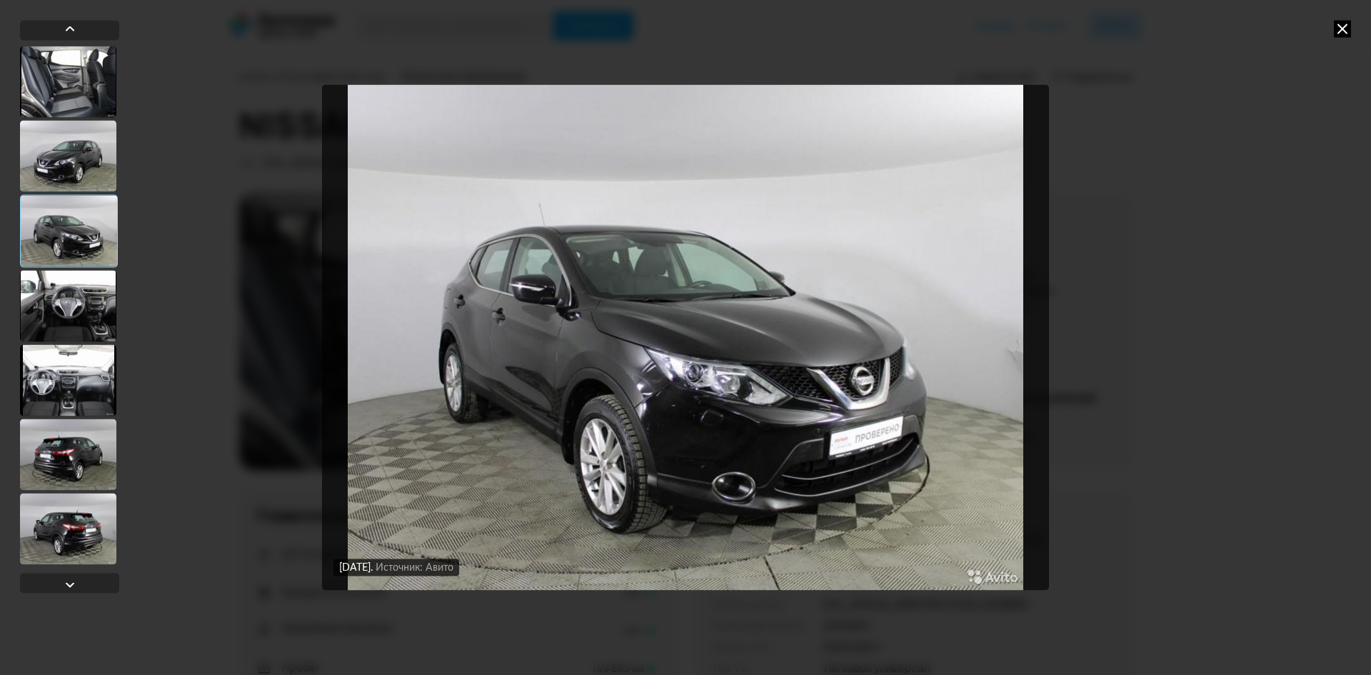
click at [88, 140] on div at bounding box center [68, 155] width 96 height 71
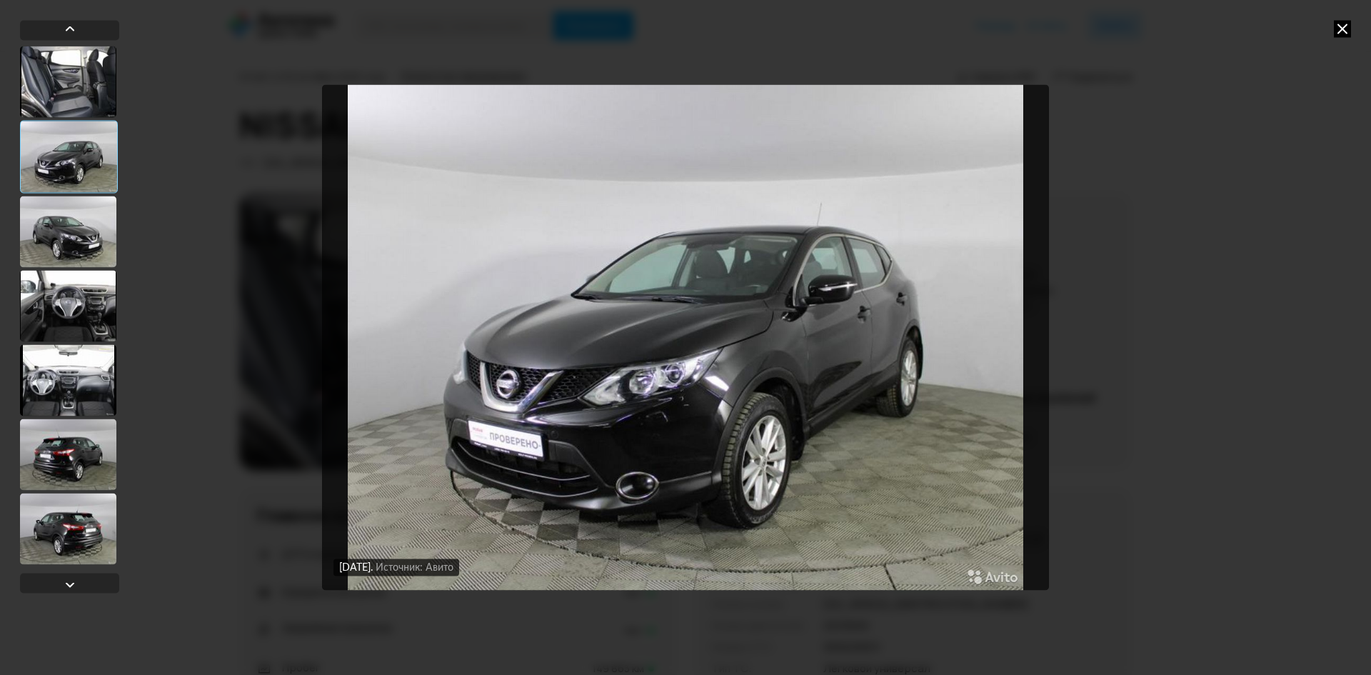
click at [81, 83] on div at bounding box center [68, 81] width 96 height 71
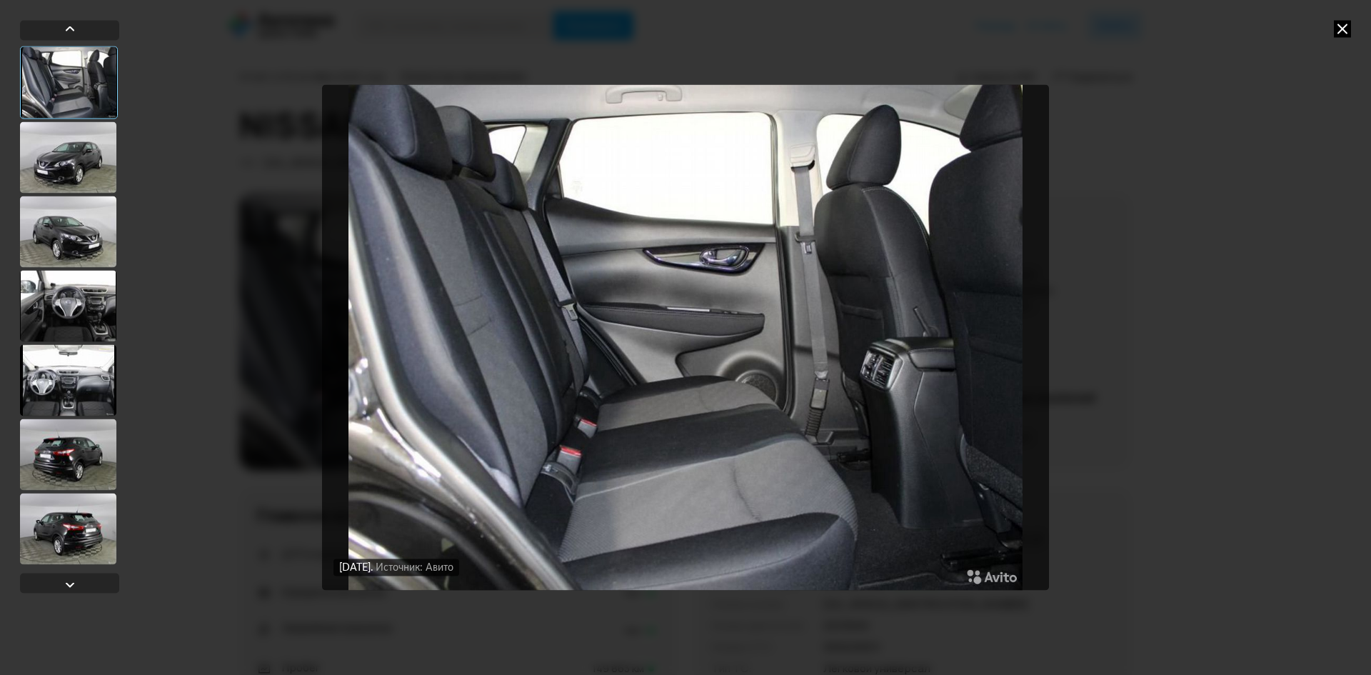
click at [1341, 29] on icon at bounding box center [1341, 28] width 17 height 17
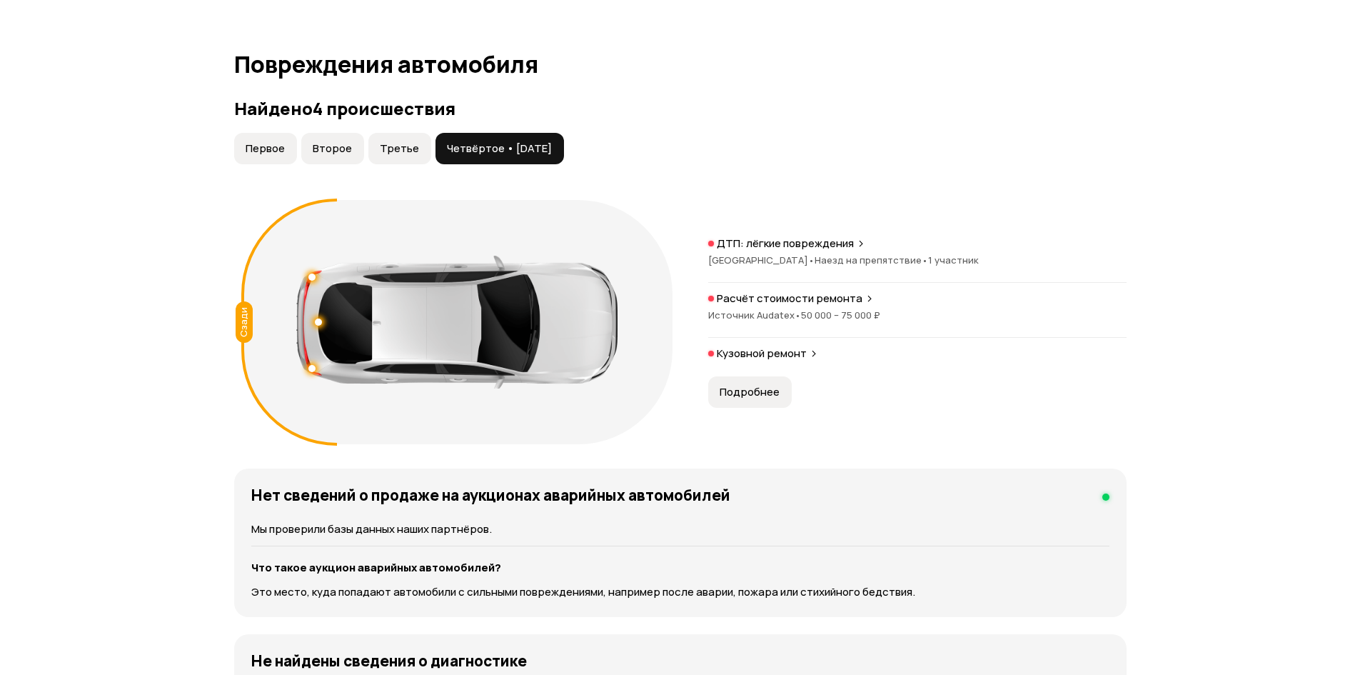
scroll to position [1499, 0]
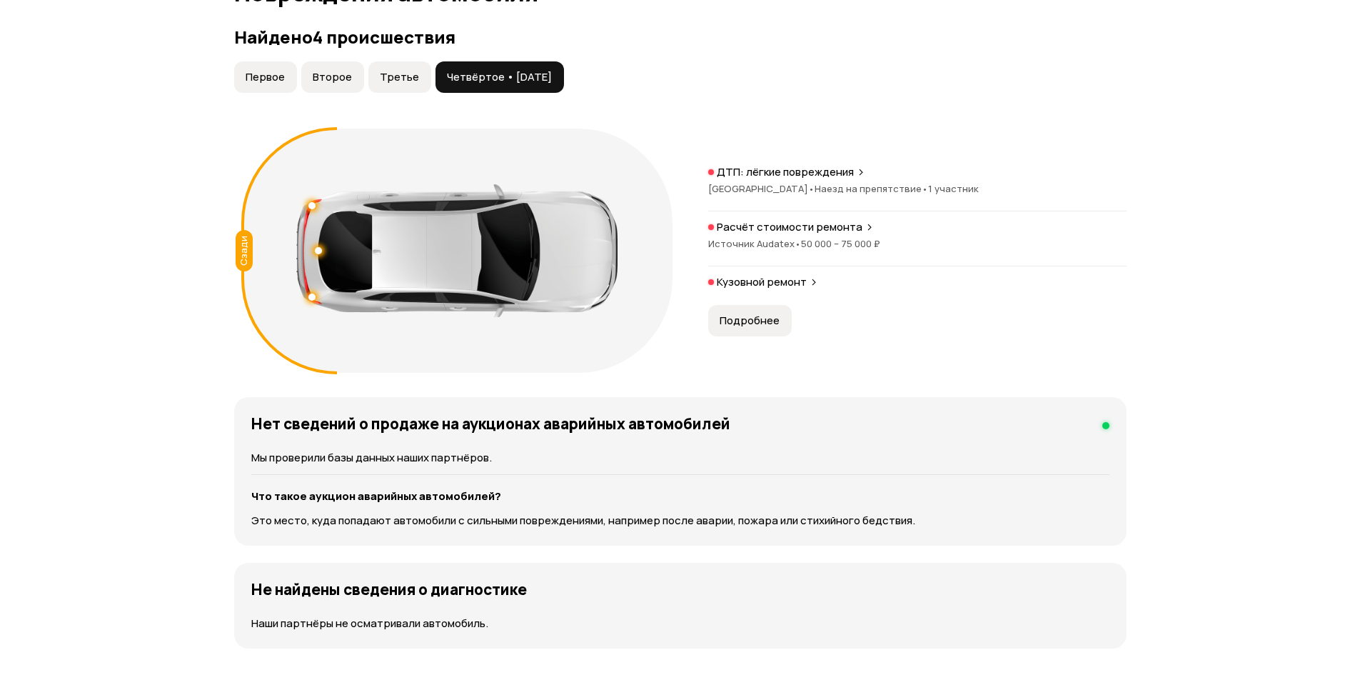
click at [409, 71] on span "Третье" at bounding box center [399, 77] width 39 height 14
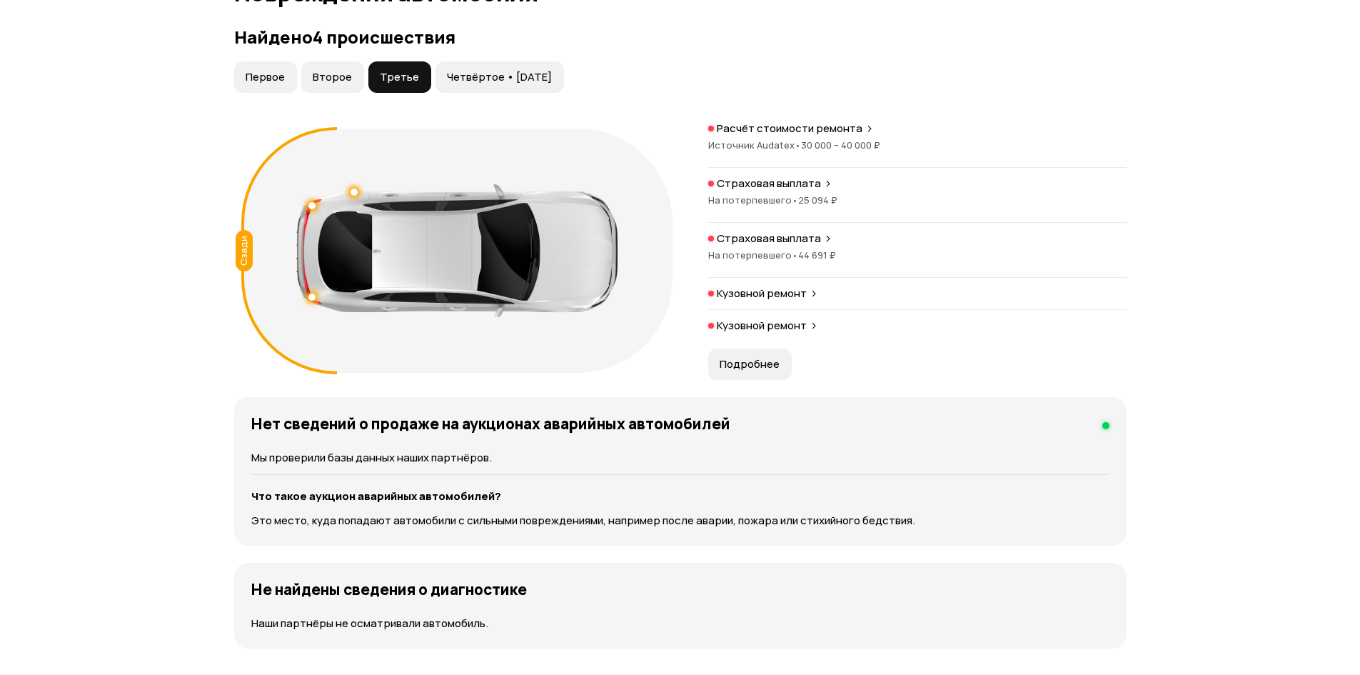
click at [337, 79] on span "Второе" at bounding box center [332, 77] width 39 height 14
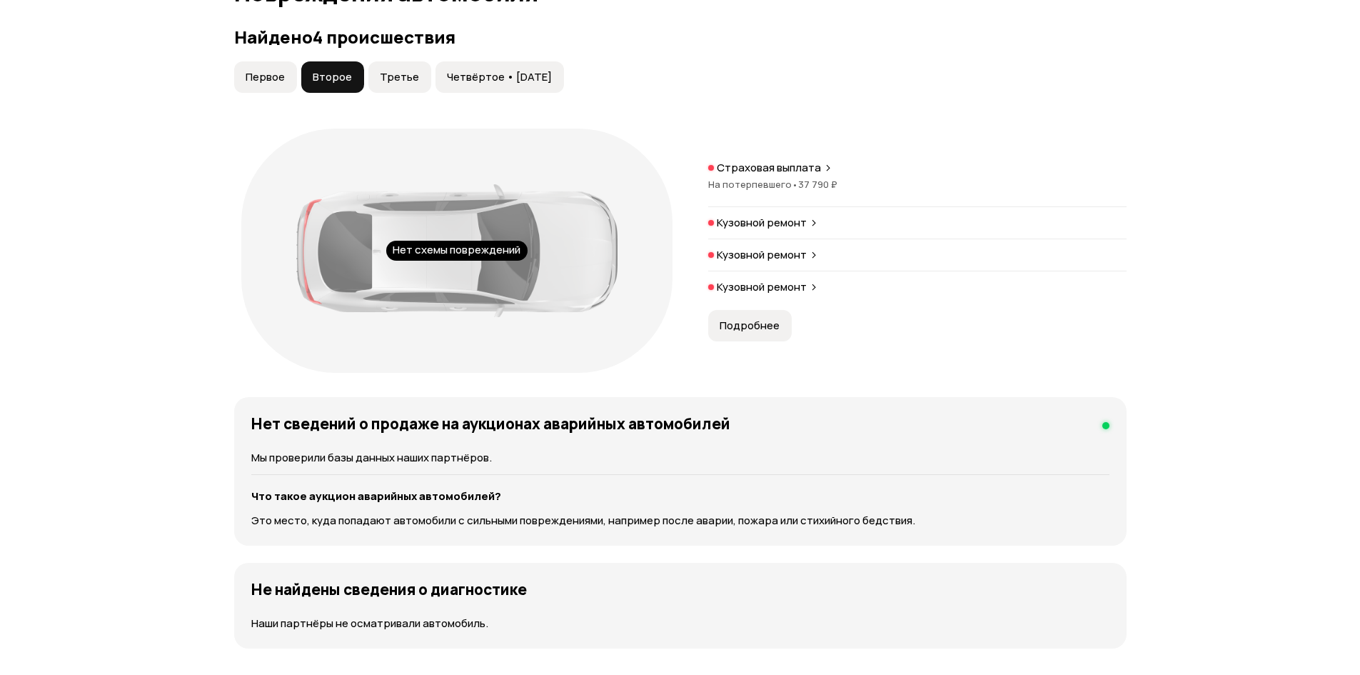
click at [276, 80] on span "Первое" at bounding box center [265, 77] width 39 height 14
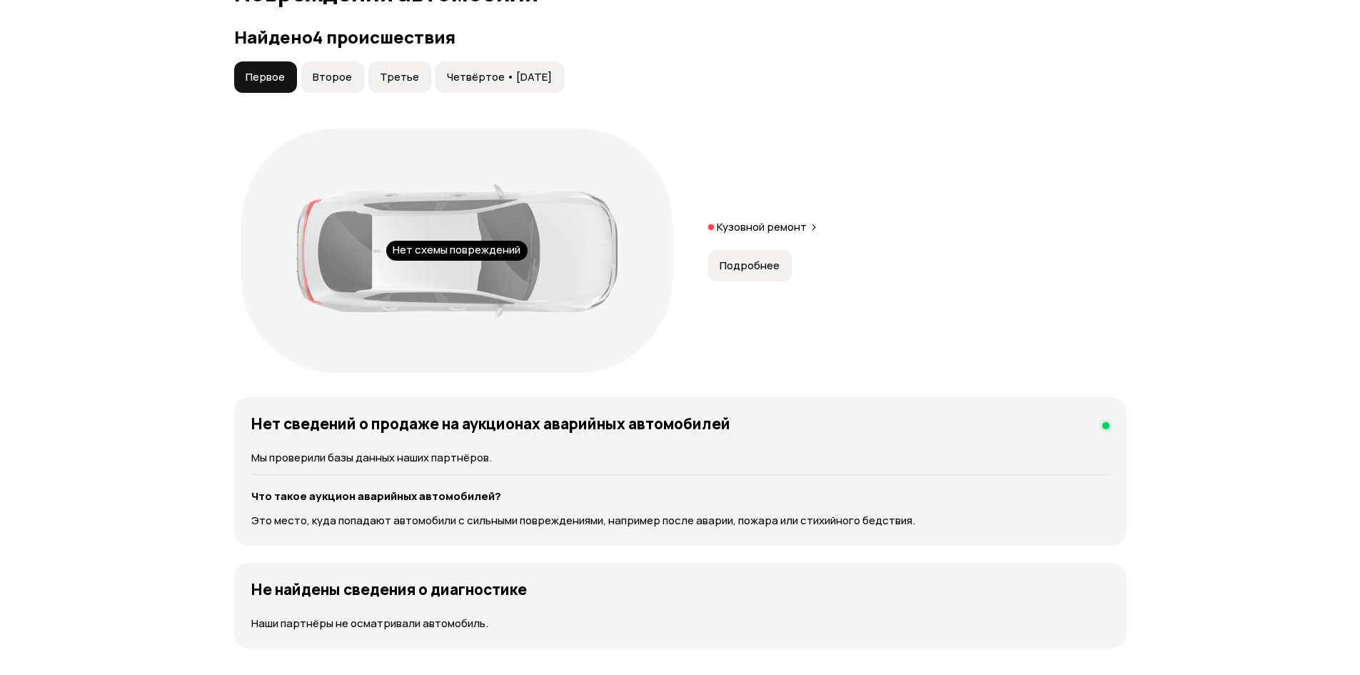
click at [751, 261] on span "Подробнее" at bounding box center [750, 265] width 60 height 14
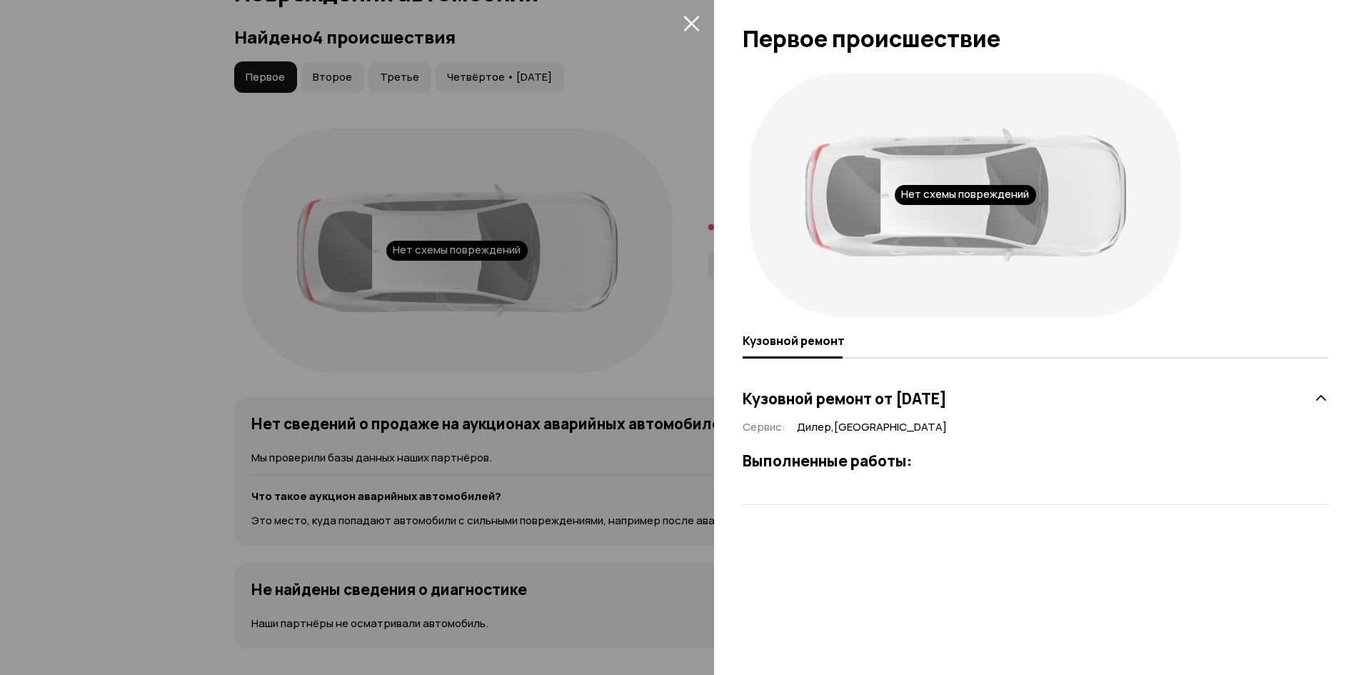
click at [751, 261] on div "Нет схемы повреждений" at bounding box center [964, 195] width 431 height 244
click at [686, 25] on icon "закрыть" at bounding box center [691, 23] width 16 height 16
